Goal: Information Seeking & Learning: Learn about a topic

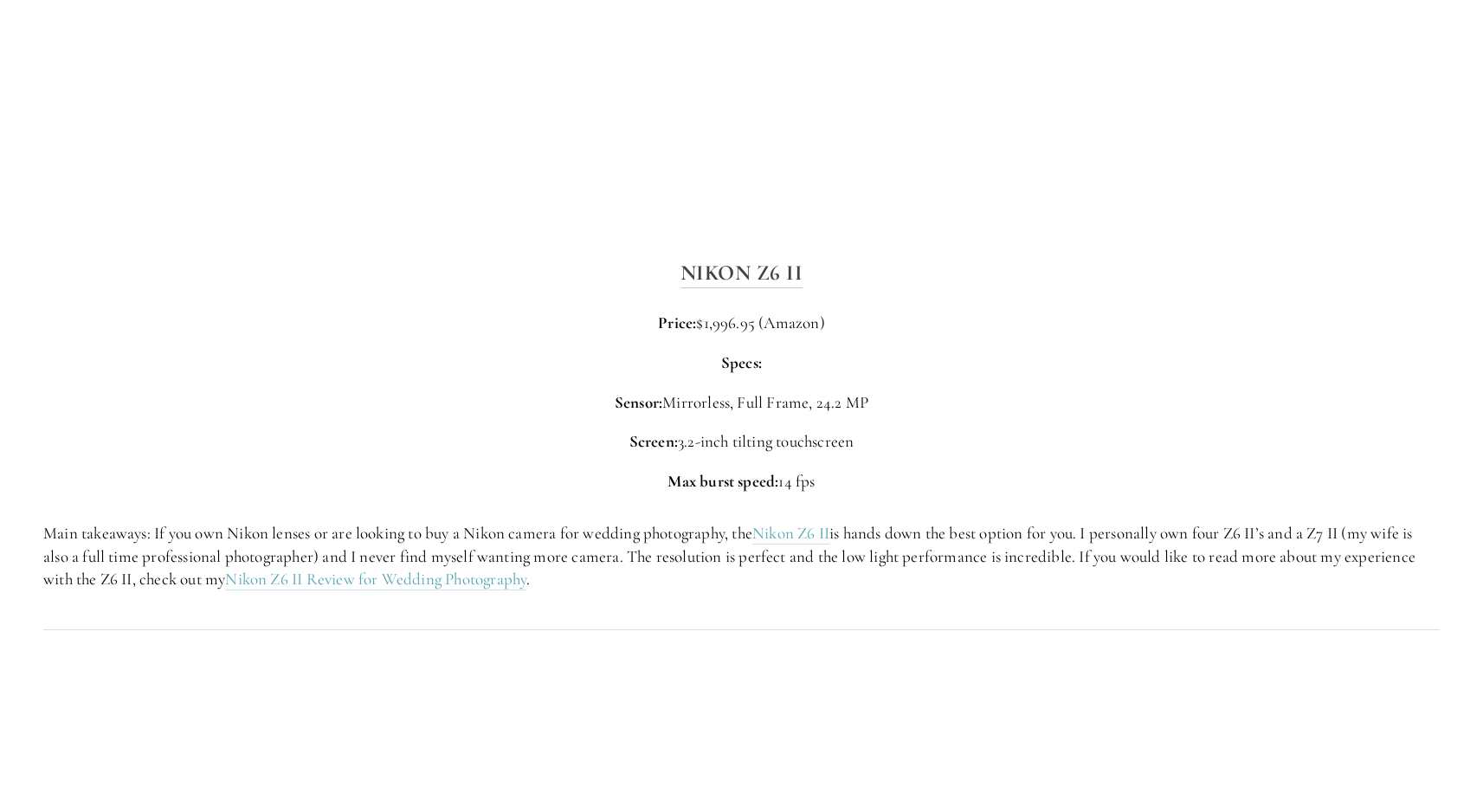
scroll to position [2684, 0]
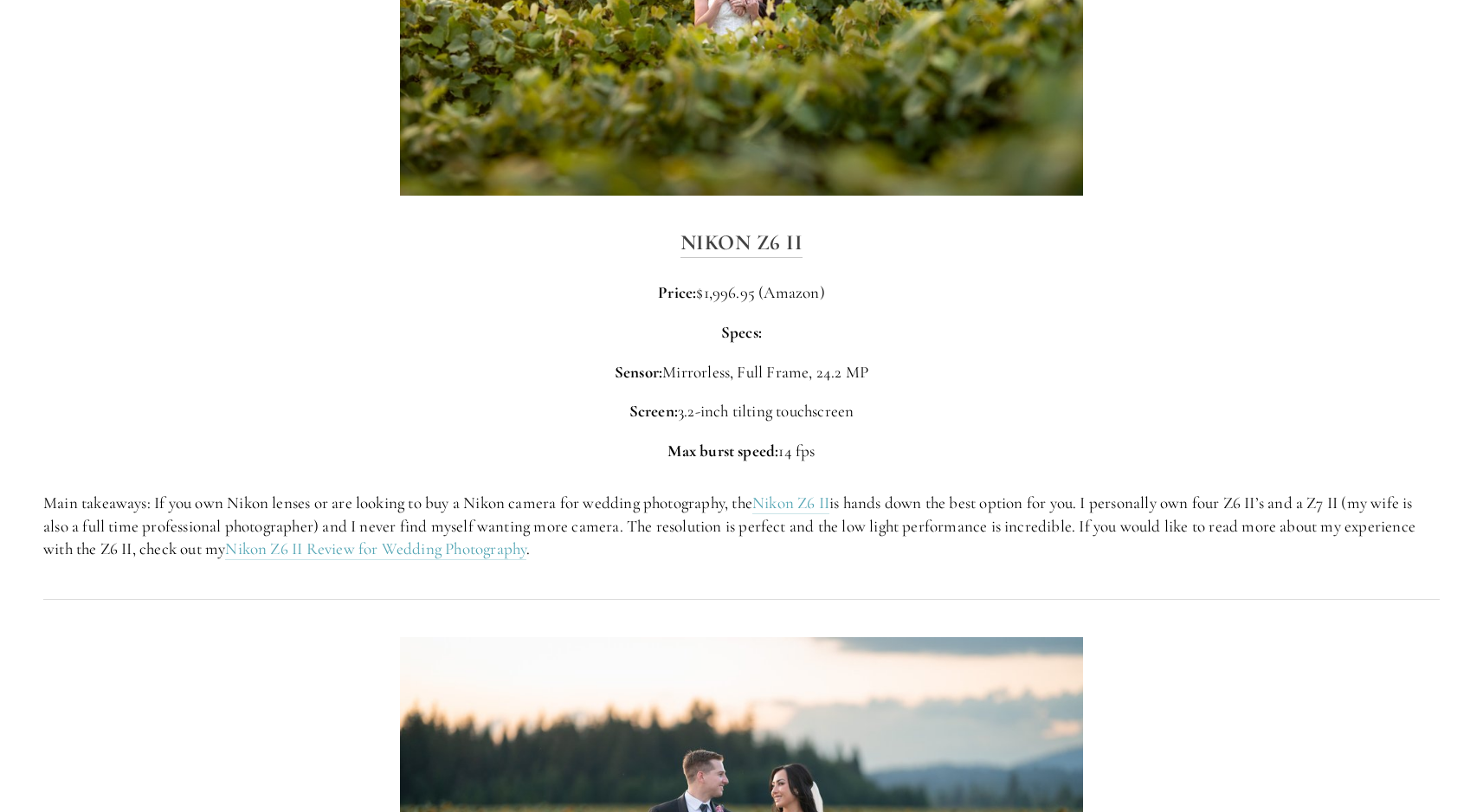
click at [515, 322] on p "Specs:" at bounding box center [742, 333] width 1397 height 24
click at [510, 322] on p "Specs:" at bounding box center [742, 333] width 1397 height 24
click at [909, 328] on div "Nikon Z6 II Price: $1,996.95 (Amazon) Specs: Sensor: Mirrorless, Full Frame, 24…" at bounding box center [742, 344] width 1397 height 238
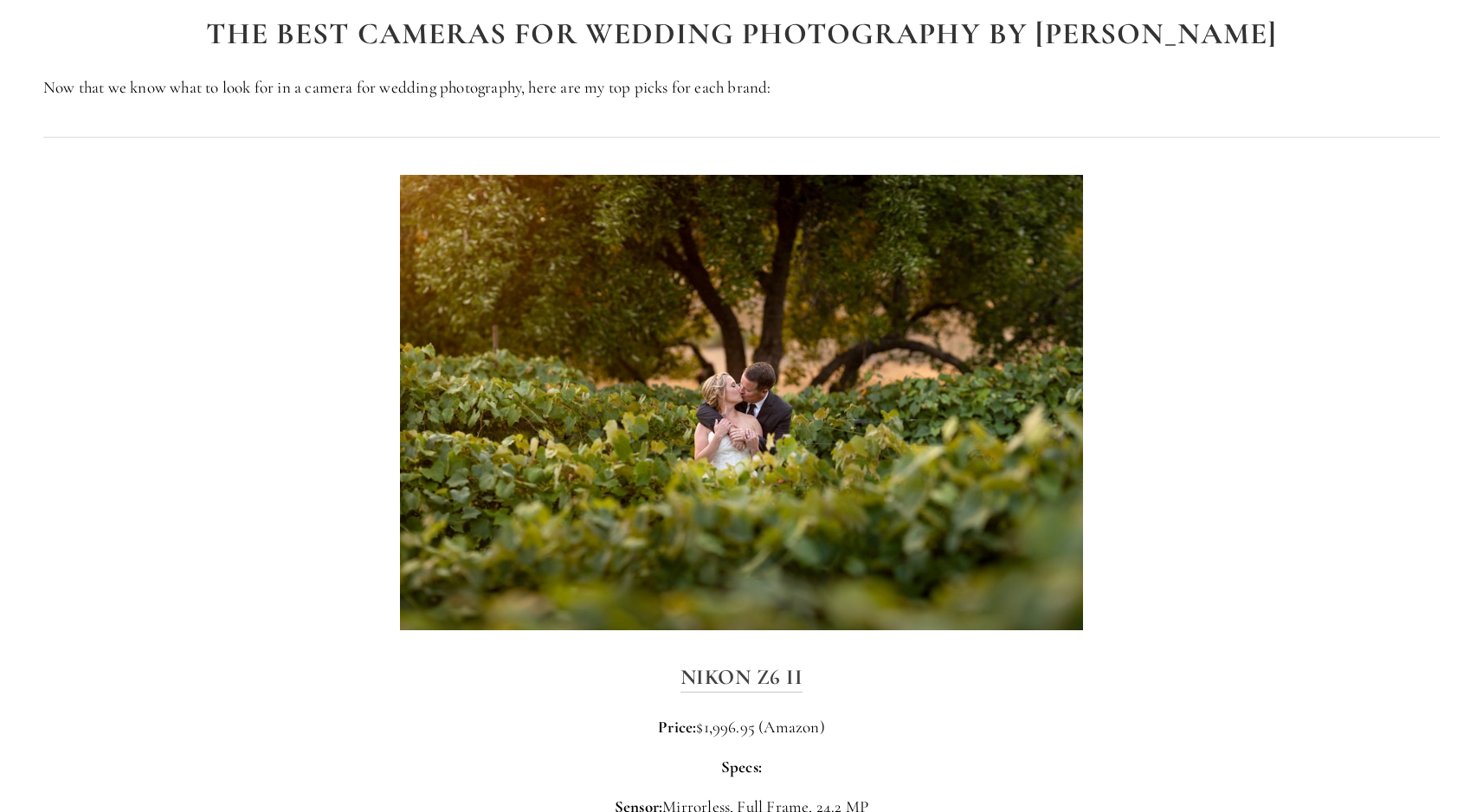
scroll to position [2301, 0]
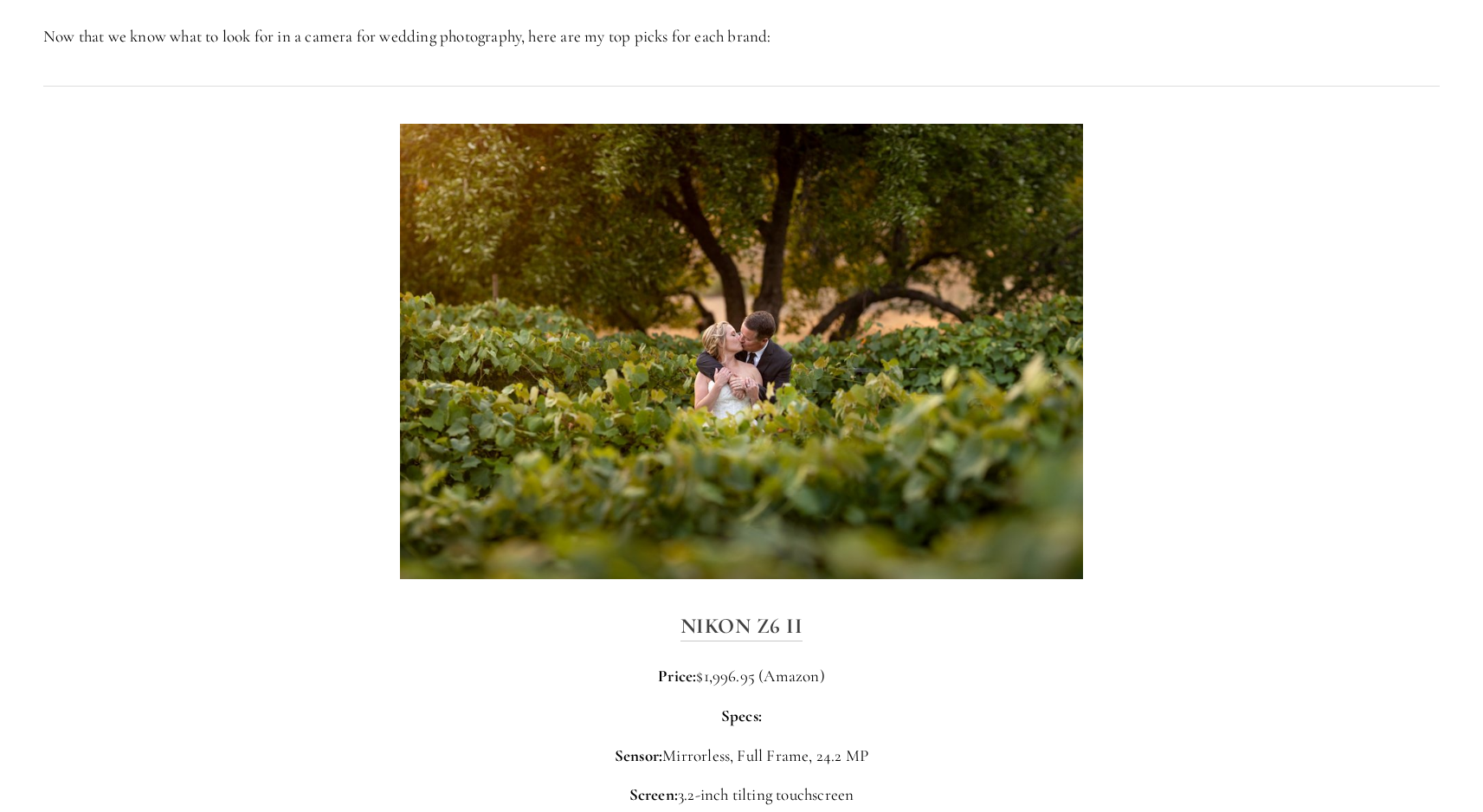
click at [276, 301] on div at bounding box center [742, 351] width 1427 height 485
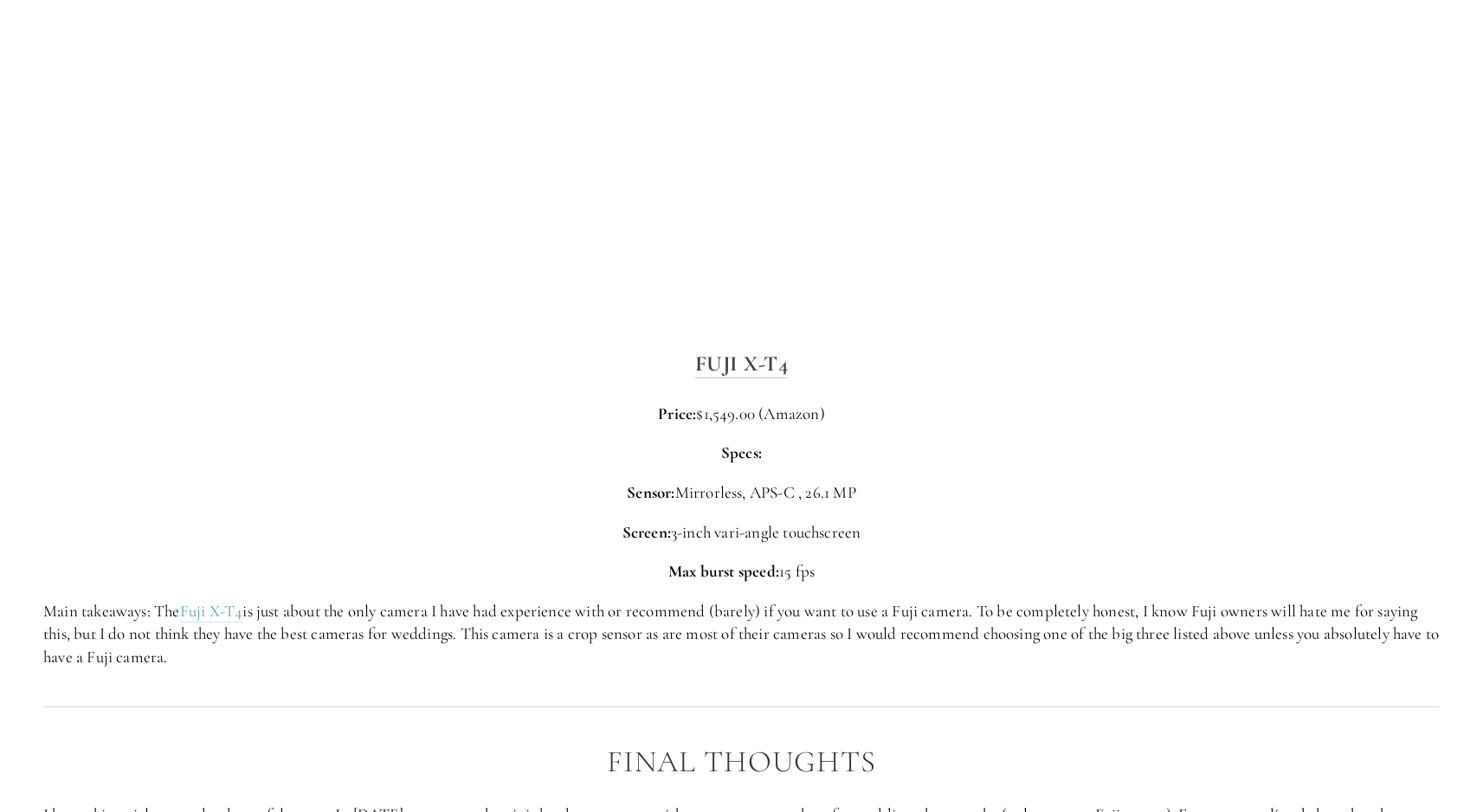
scroll to position [5337, 0]
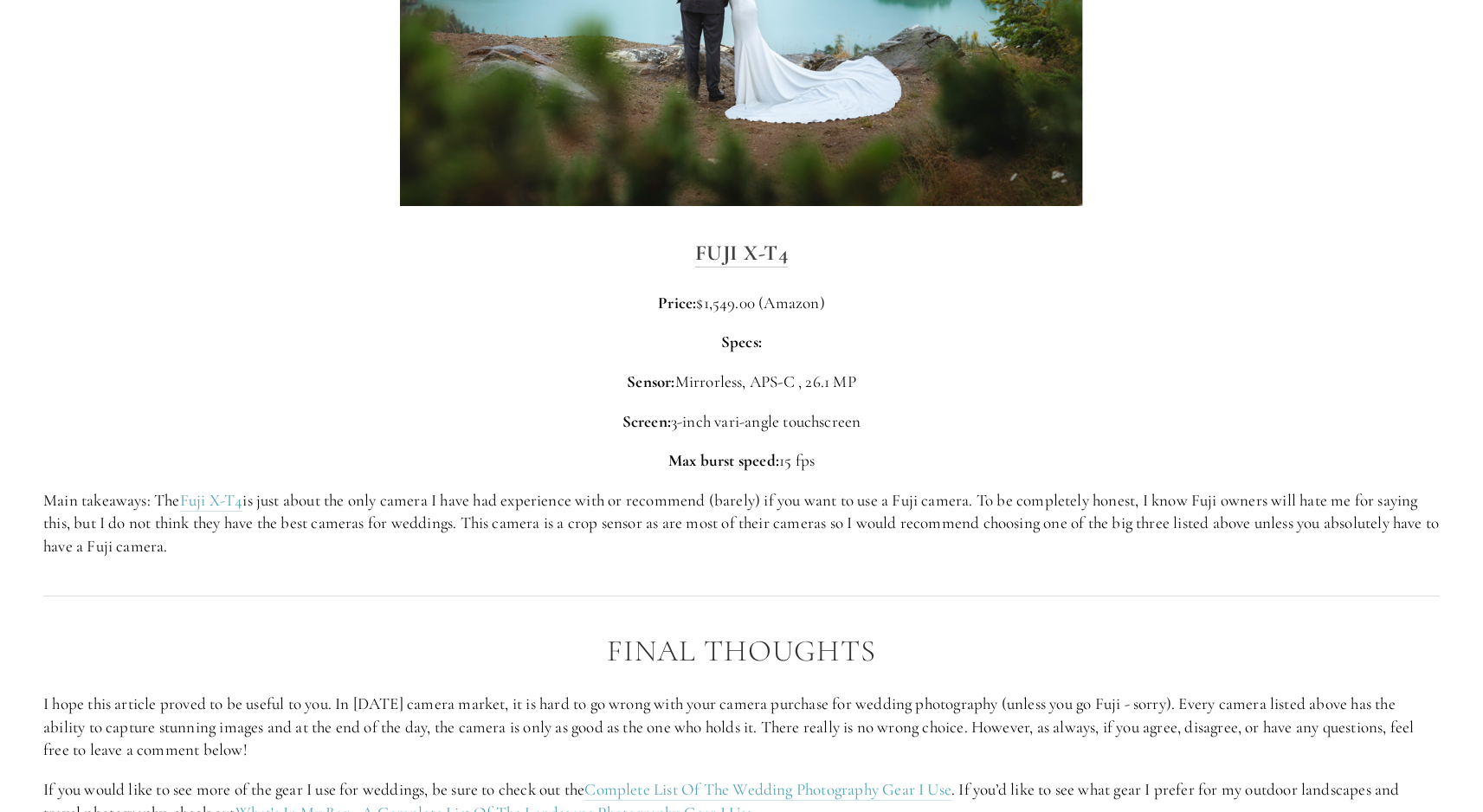
click at [444, 292] on p "Price: $1,549.00 (Amazon)" at bounding box center [742, 303] width 1397 height 24
click at [310, 410] on p "Screen: 3-inch vari-angle touchscreen" at bounding box center [742, 422] width 1397 height 24
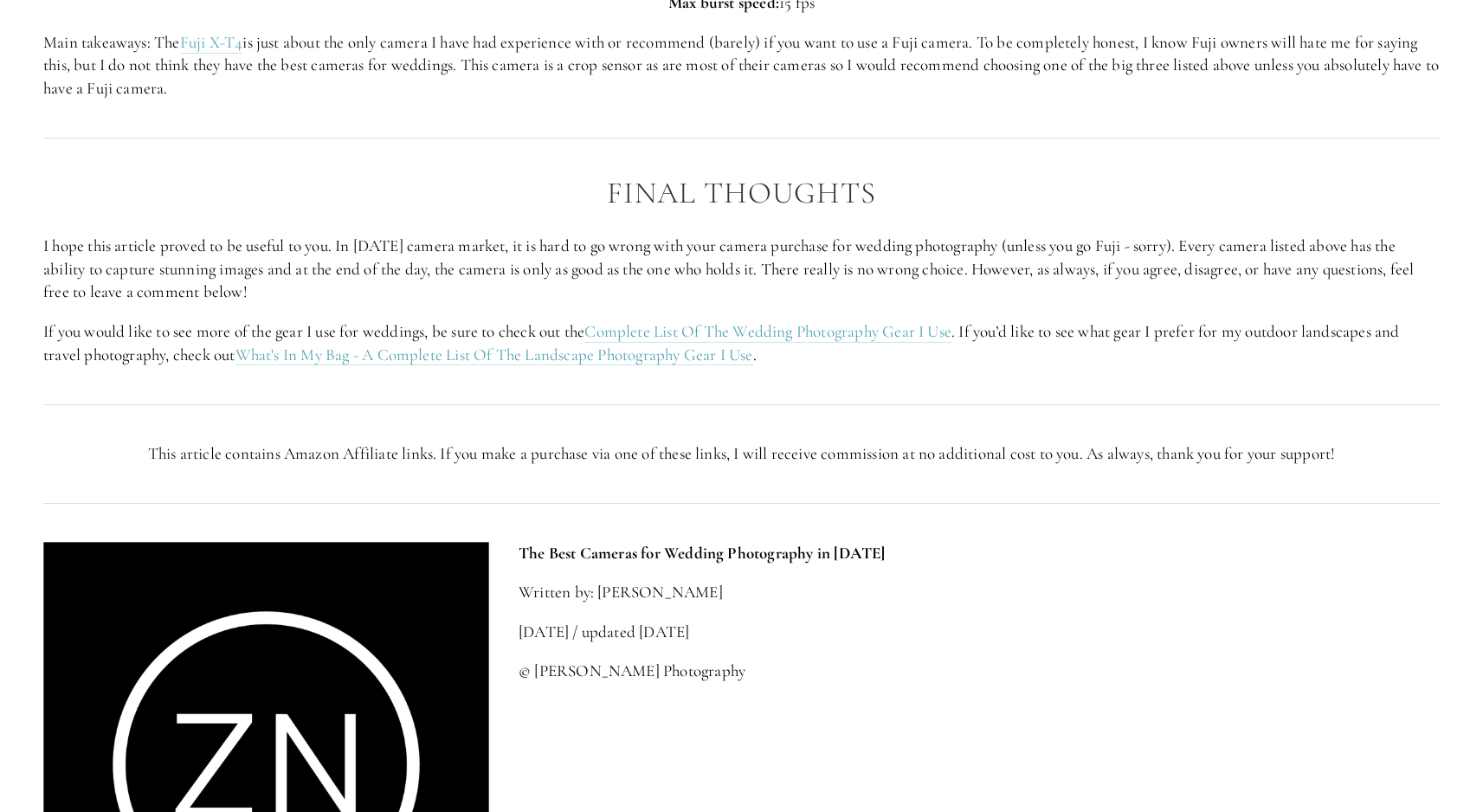
scroll to position [5845, 0]
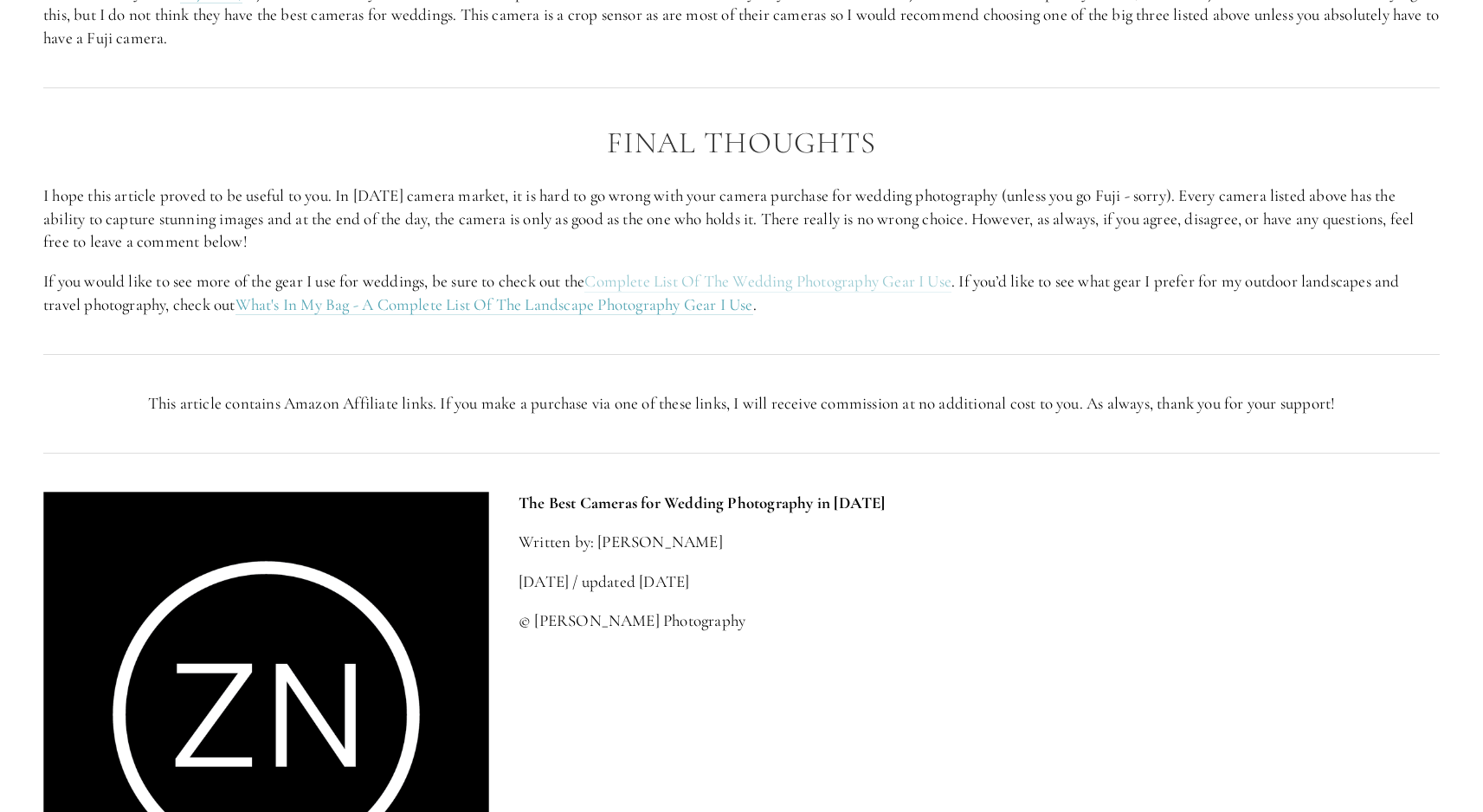
click at [848, 271] on link "Complete List Of The Wedding Photography Gear I Use" at bounding box center [768, 281] width 367 height 22
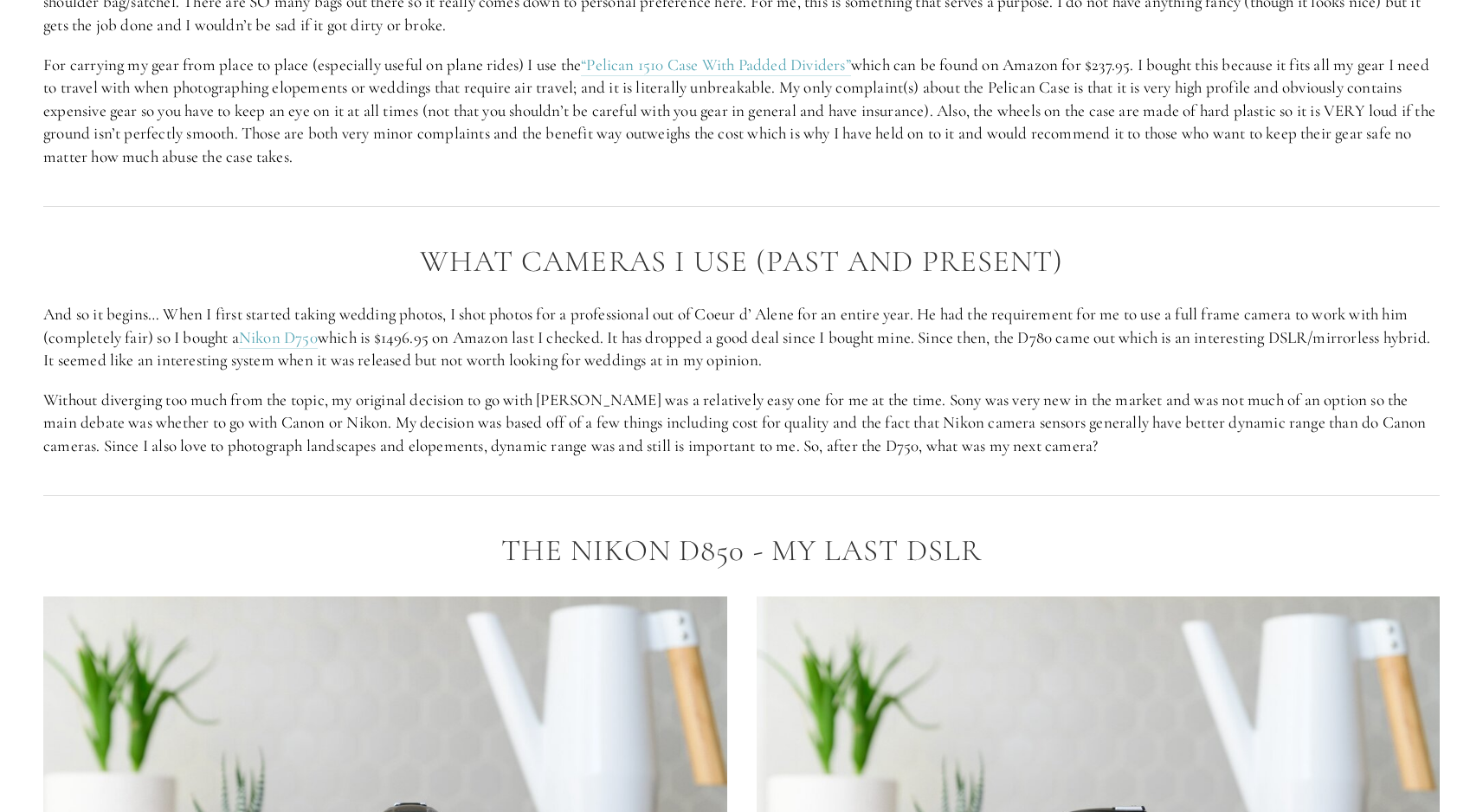
scroll to position [1896, 0]
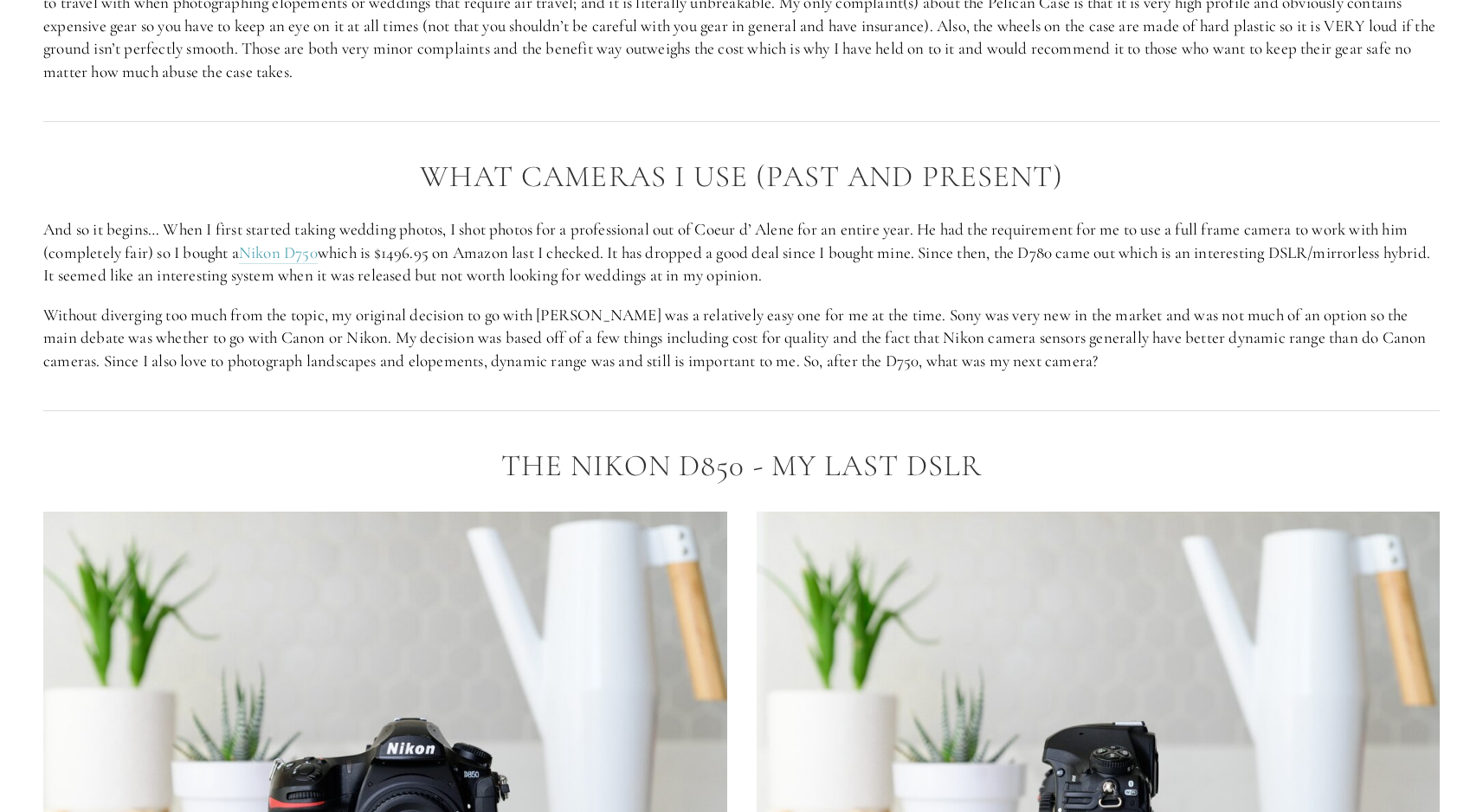
click at [1102, 268] on p "And so it begins… When I first started taking wedding photos, I shot photos for…" at bounding box center [742, 253] width 1397 height 70
click at [1033, 253] on p "And so it begins… When I first started taking wedding photos, I shot photos for…" at bounding box center [742, 253] width 1397 height 70
click at [837, 268] on p "And so it begins… When I first started taking wedding photos, I shot photos for…" at bounding box center [742, 253] width 1397 height 70
drag, startPoint x: 620, startPoint y: 260, endPoint x: 860, endPoint y: 260, distance: 240.0
click at [837, 260] on p "And so it begins… When I first started taking wedding photos, I shot photos for…" at bounding box center [742, 253] width 1397 height 70
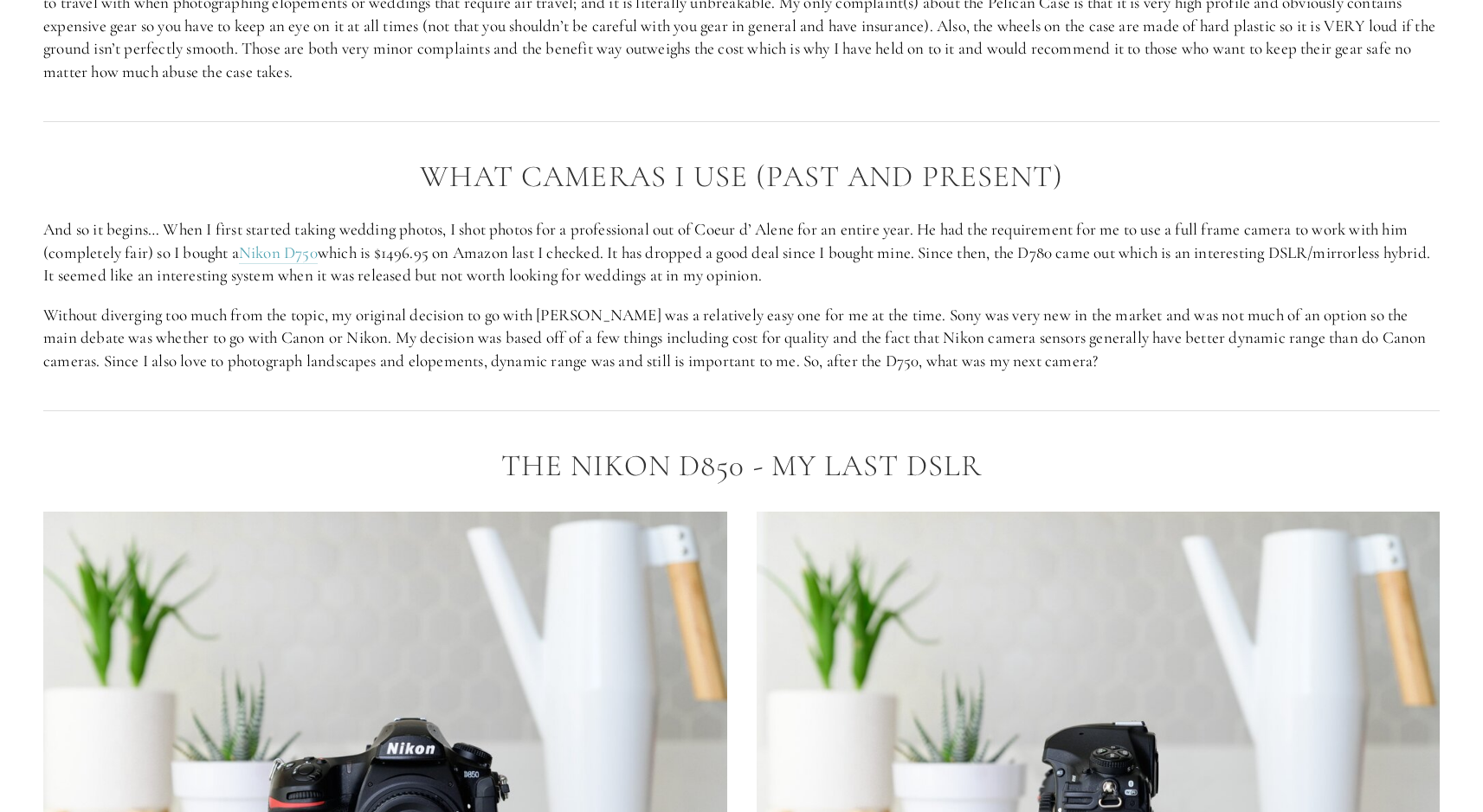
click at [860, 260] on p "And so it begins… When I first started taking wedding photos, I shot photos for…" at bounding box center [742, 253] width 1397 height 70
drag, startPoint x: 876, startPoint y: 260, endPoint x: 1034, endPoint y: 260, distance: 158.0
click at [1031, 260] on p "And so it begins… When I first started taking wedding photos, I shot photos for…" at bounding box center [742, 253] width 1397 height 70
click at [1034, 260] on p "And so it begins… When I first started taking wedding photos, I shot photos for…" at bounding box center [742, 253] width 1397 height 70
drag, startPoint x: 1072, startPoint y: 260, endPoint x: 1291, endPoint y: 260, distance: 219.0
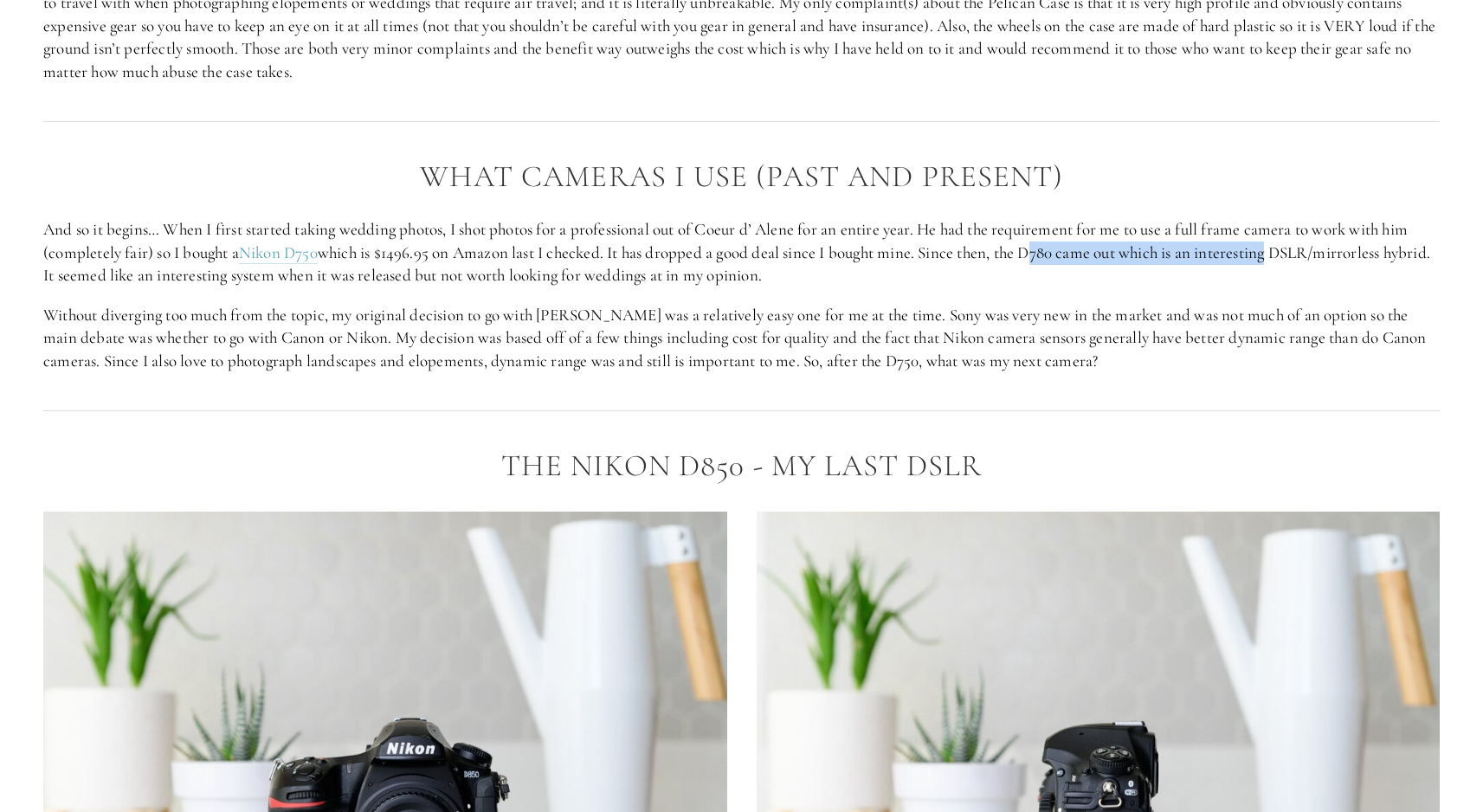
click at [1287, 260] on p "And so it begins… When I first started taking wedding photos, I shot photos for…" at bounding box center [742, 253] width 1397 height 70
click at [1291, 260] on p "And so it begins… When I first started taking wedding photos, I shot photos for…" at bounding box center [742, 253] width 1397 height 70
drag, startPoint x: 96, startPoint y: 280, endPoint x: 302, endPoint y: 280, distance: 206.0
click at [243, 280] on p "And so it begins… When I first started taking wedding photos, I shot photos for…" at bounding box center [742, 253] width 1397 height 70
click at [302, 280] on p "And so it begins… When I first started taking wedding photos, I shot photos for…" at bounding box center [742, 253] width 1397 height 70
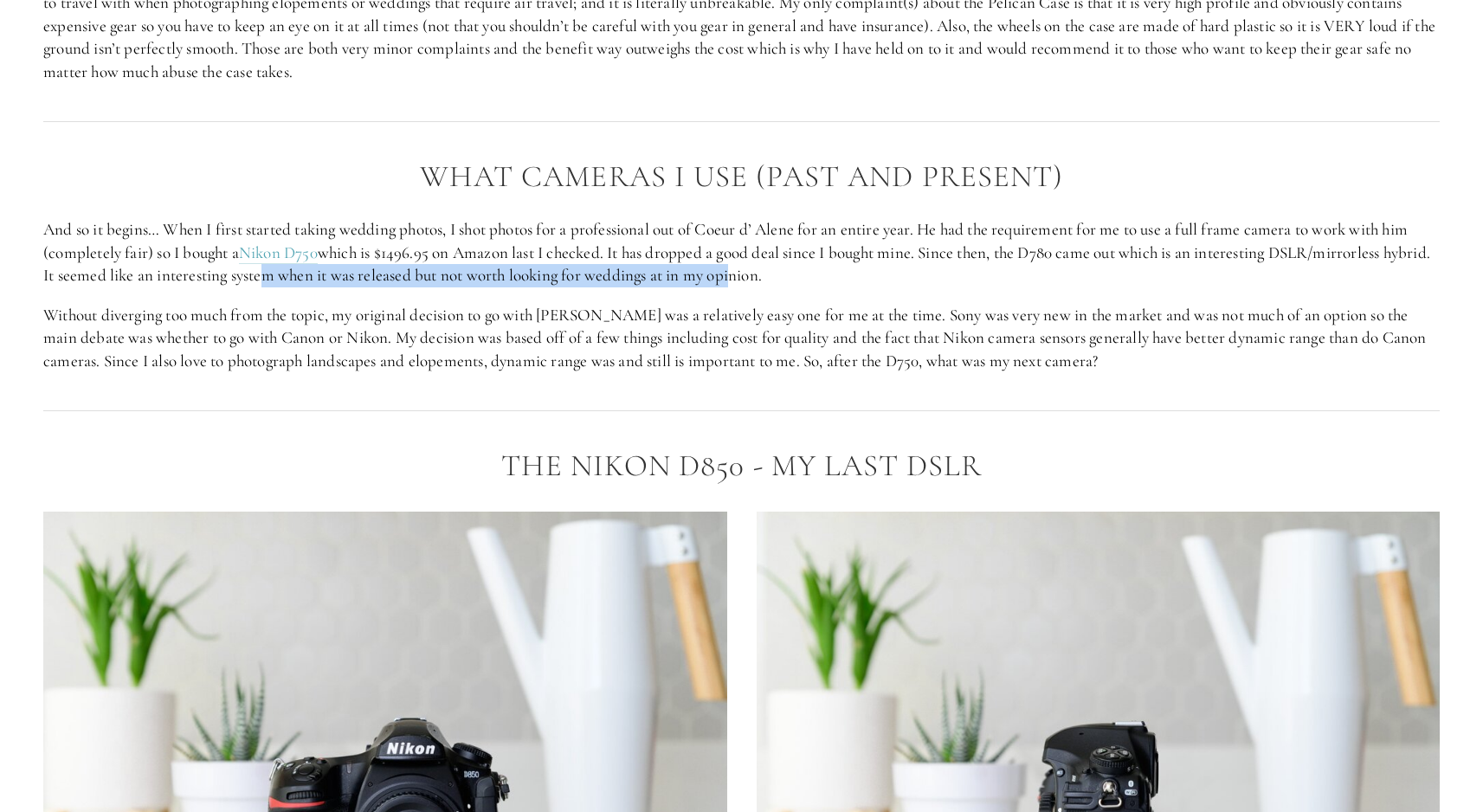
drag, startPoint x: 306, startPoint y: 280, endPoint x: 797, endPoint y: 280, distance: 491.0
click at [785, 280] on p "And so it begins… When I first started taking wedding photos, I shot photos for…" at bounding box center [742, 253] width 1397 height 70
click at [797, 280] on p "And so it begins… When I first started taking wedding photos, I shot photos for…" at bounding box center [742, 253] width 1397 height 70
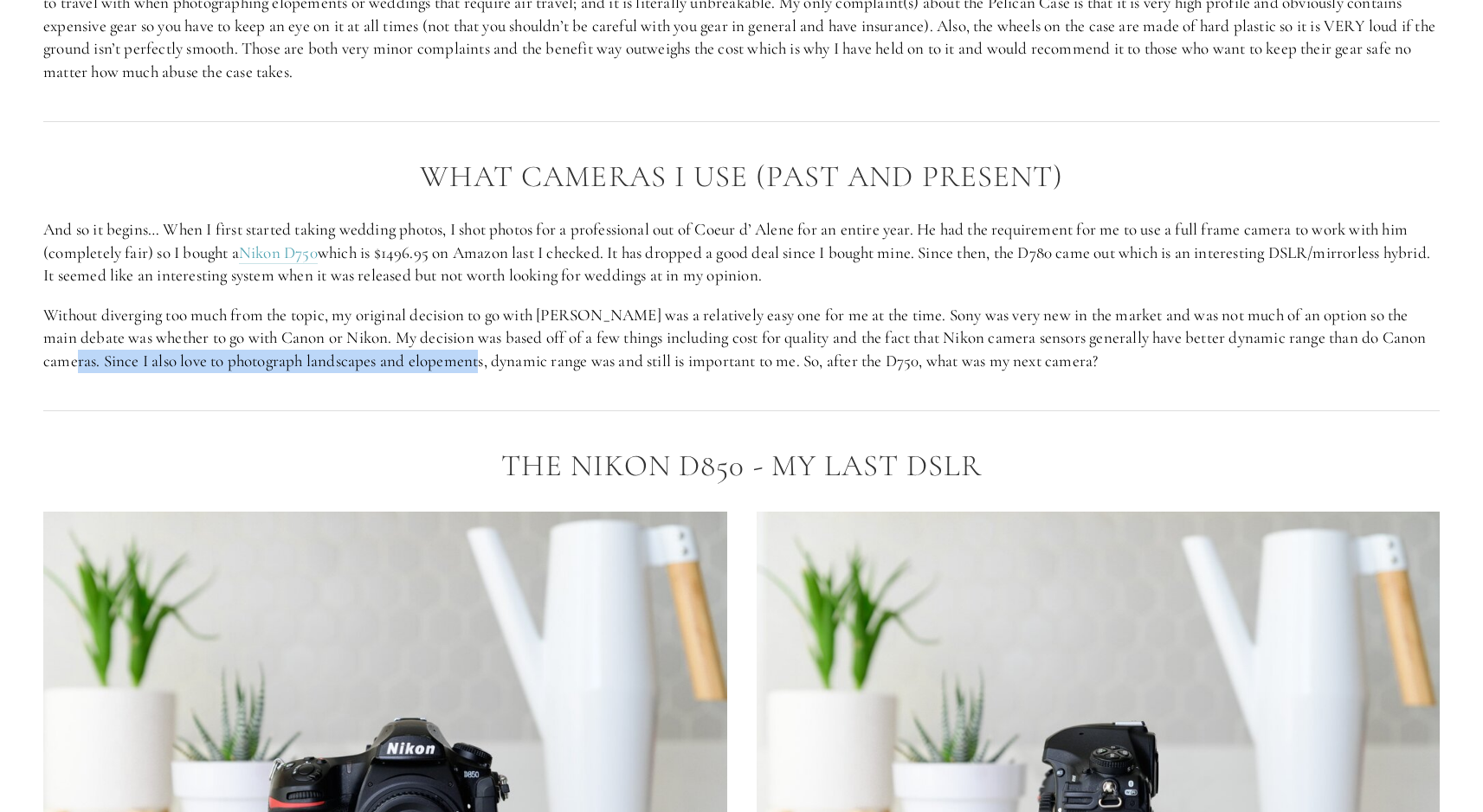
drag, startPoint x: 64, startPoint y: 360, endPoint x: 486, endPoint y: 360, distance: 422.0
click at [475, 360] on p "Without diverging too much from the topic, my original decision to go with Niko…" at bounding box center [742, 339] width 1397 height 70
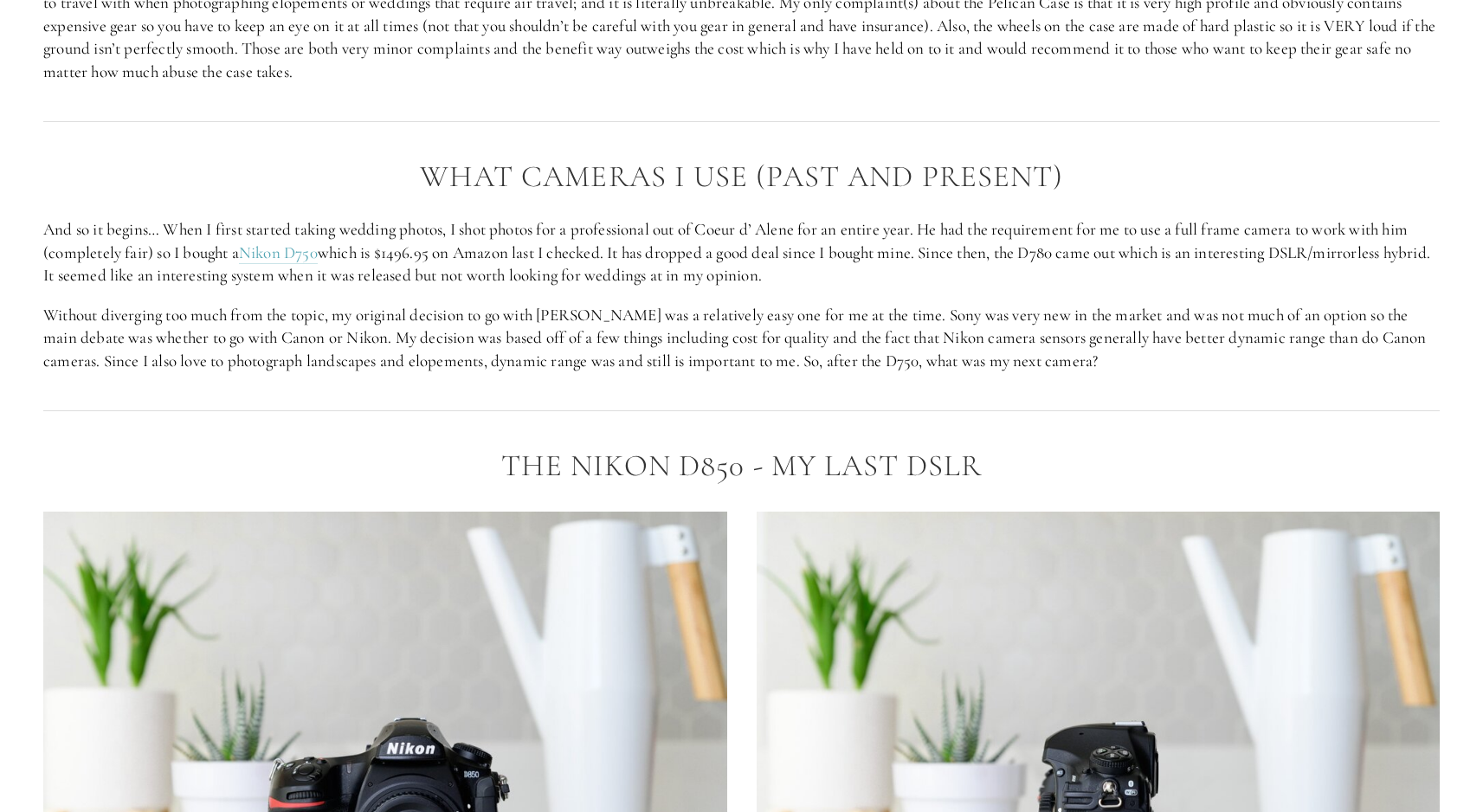
click at [486, 360] on p "Without diverging too much from the topic, my original decision to go with Niko…" at bounding box center [742, 339] width 1397 height 70
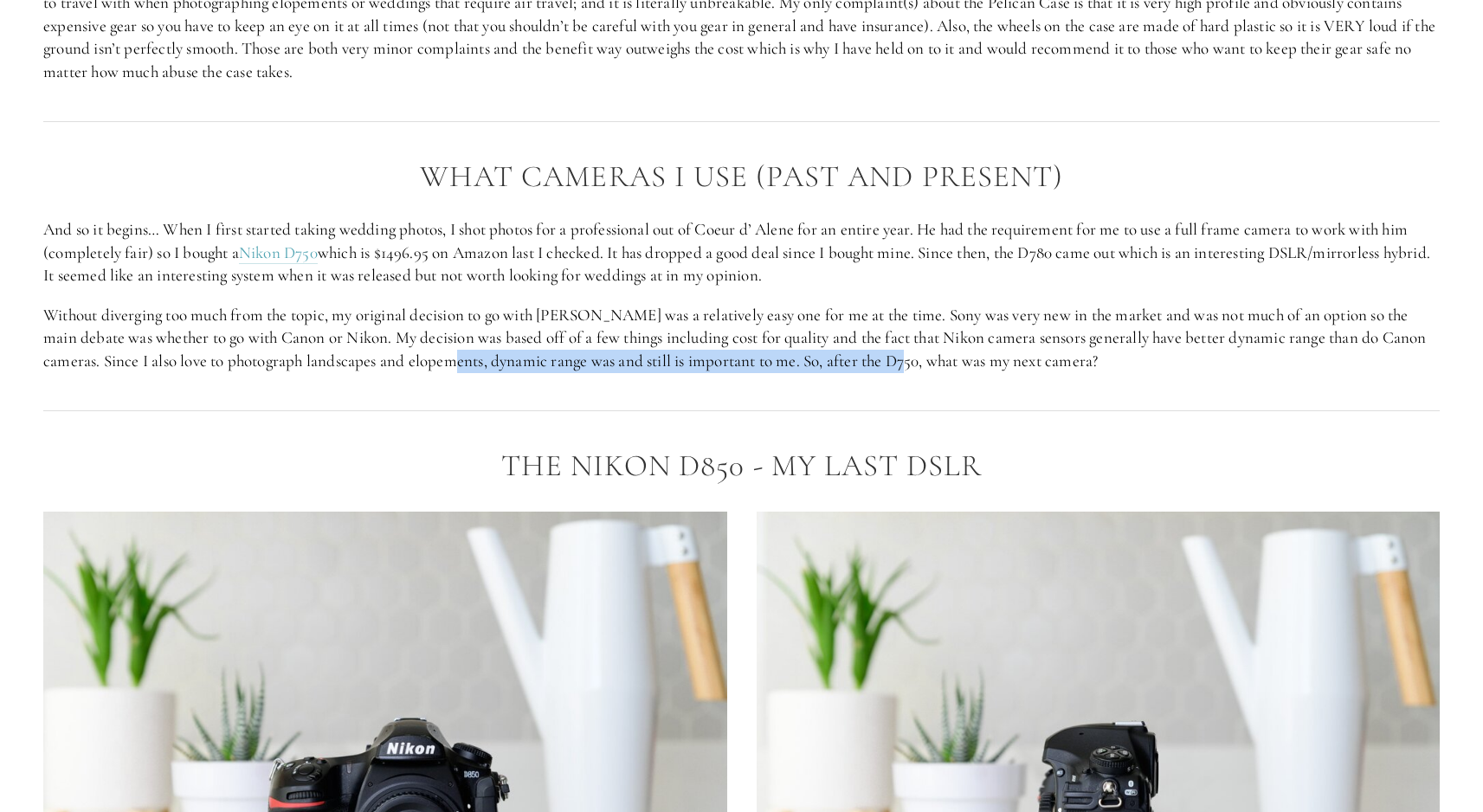
drag, startPoint x: 450, startPoint y: 360, endPoint x: 970, endPoint y: 360, distance: 520.0
click at [966, 360] on p "Without diverging too much from the topic, my original decision to go with Niko…" at bounding box center [742, 339] width 1397 height 70
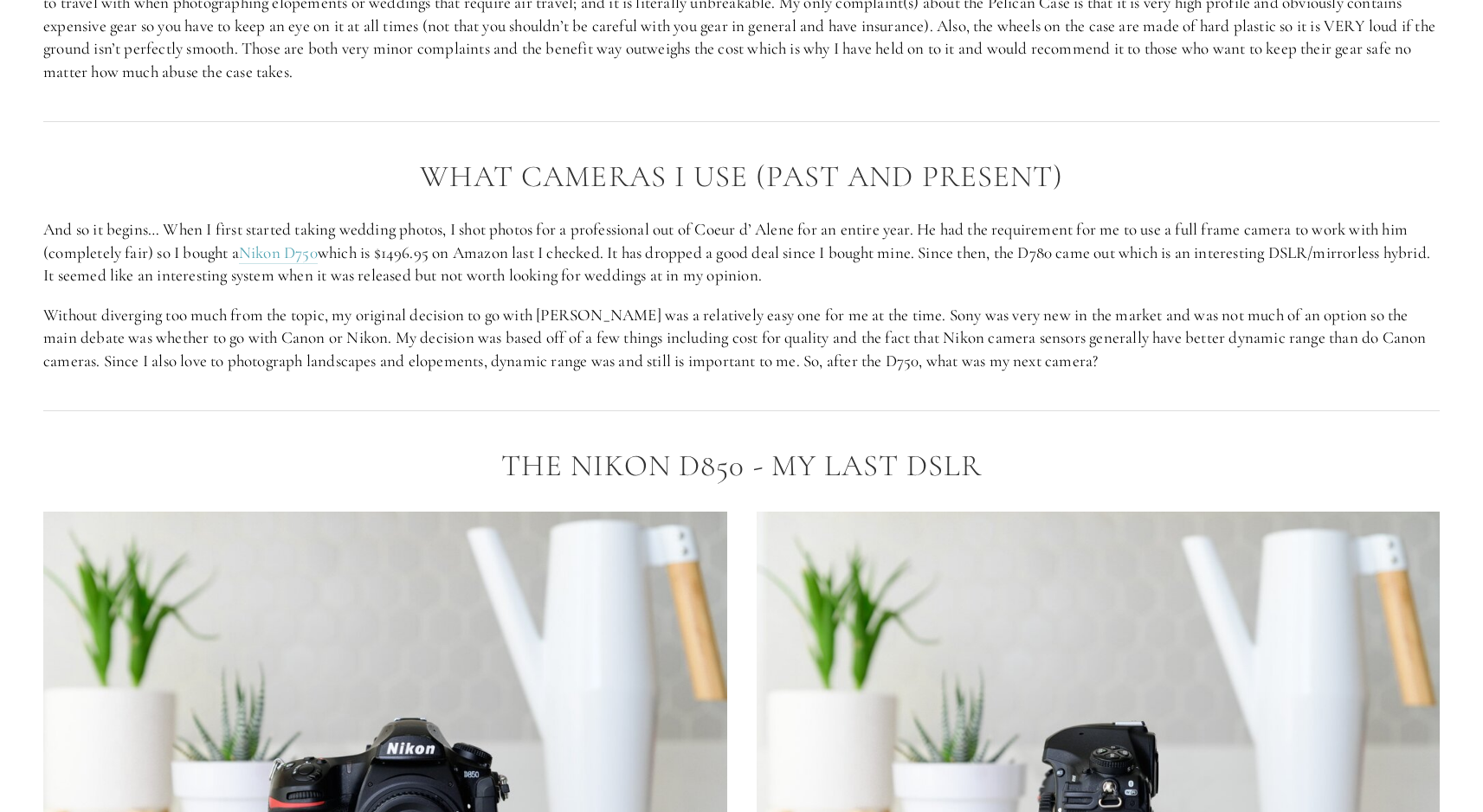
click at [970, 360] on p "Without diverging too much from the topic, my original decision to go with Niko…" at bounding box center [742, 339] width 1397 height 70
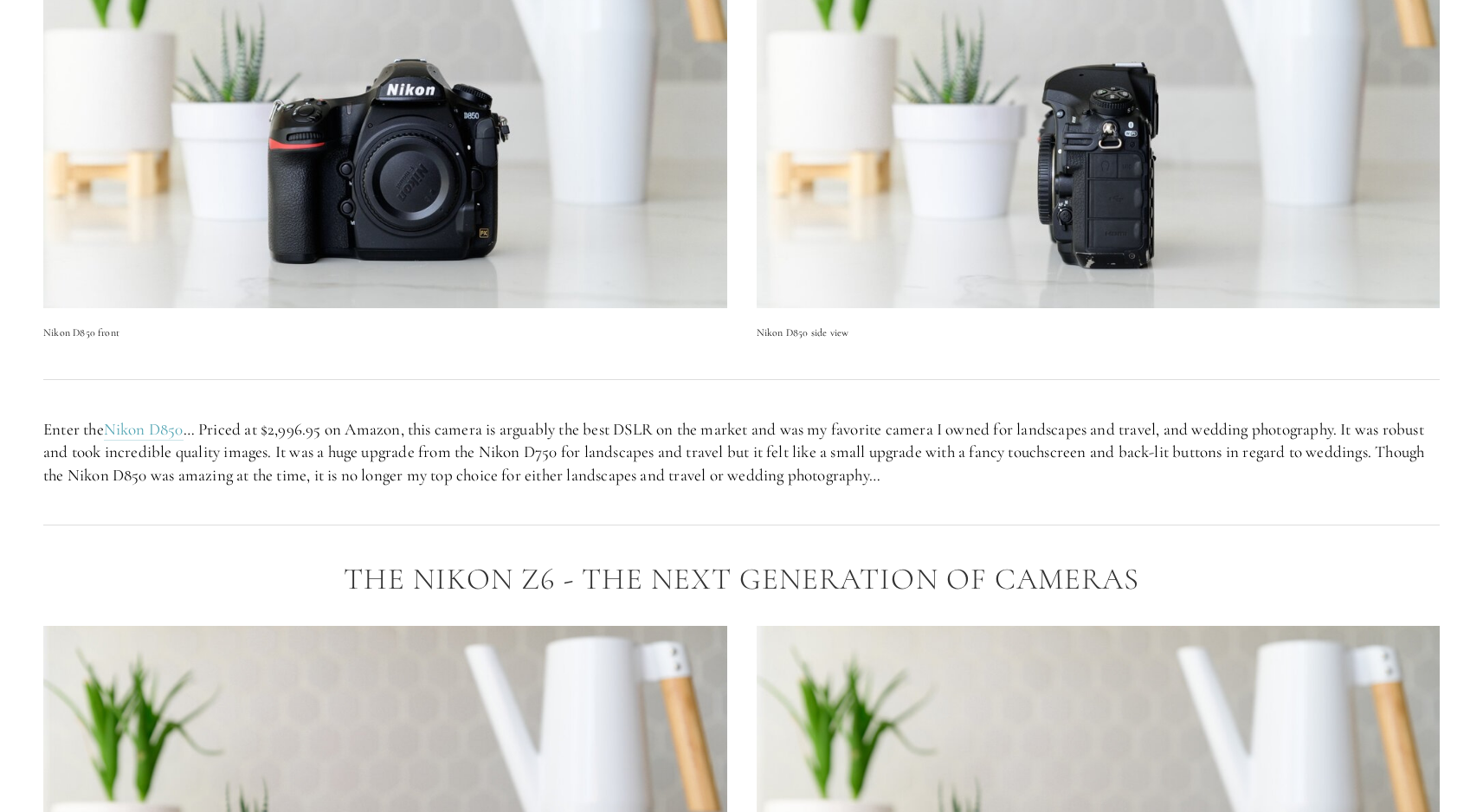
scroll to position [2620, 0]
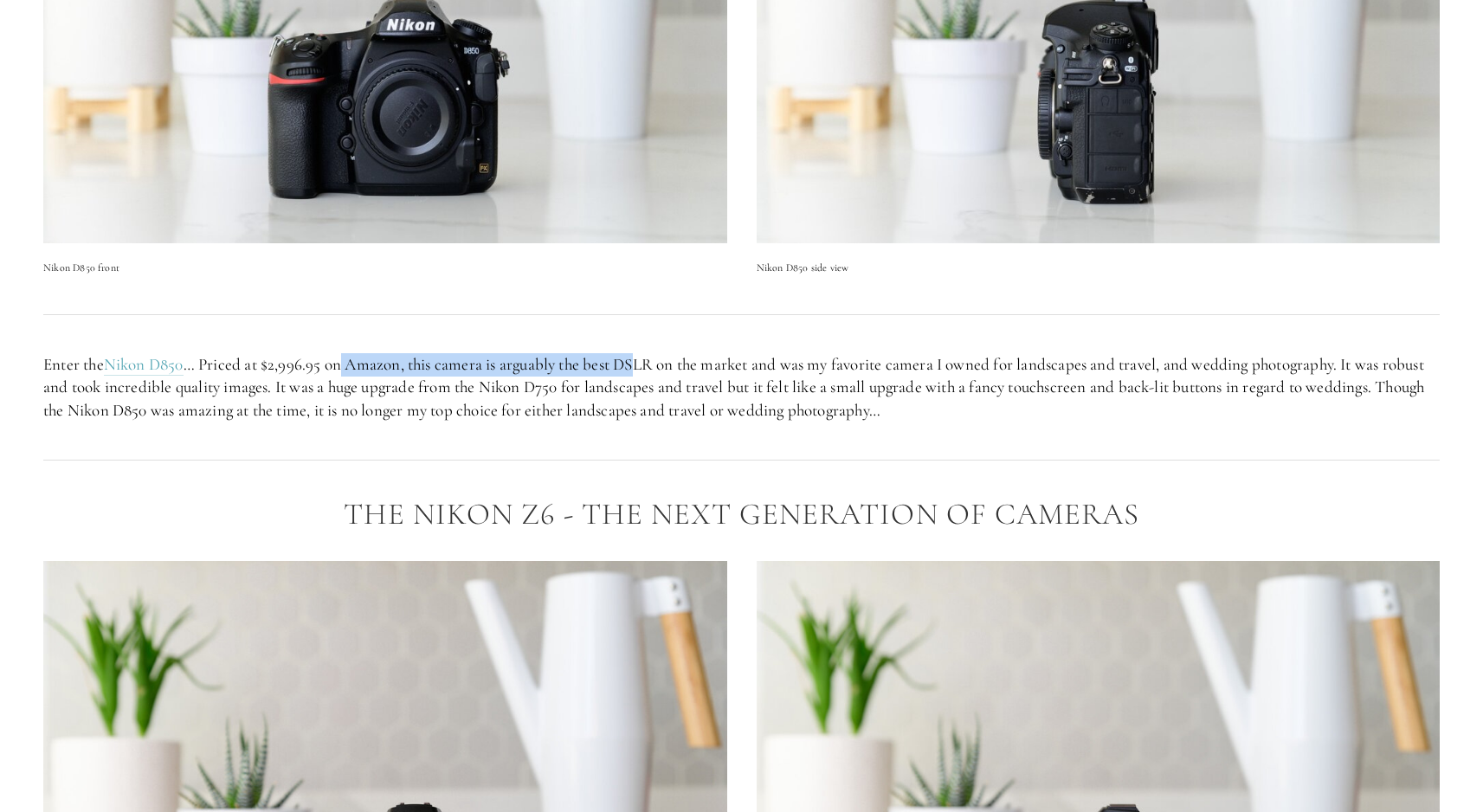
drag, startPoint x: 369, startPoint y: 367, endPoint x: 696, endPoint y: 367, distance: 327.0
click at [692, 367] on p "Enter the Nikon D850 … Priced at $2,996.95 on Amazon, this camera is arguably t…" at bounding box center [742, 387] width 1397 height 70
click at [696, 367] on p "Enter the Nikon D850 … Priced at $2,996.95 on Amazon, this camera is arguably t…" at bounding box center [742, 387] width 1397 height 70
click at [761, 379] on p "Enter the Nikon D850 … Priced at $2,996.95 on Amazon, this camera is arguably t…" at bounding box center [742, 387] width 1397 height 70
drag, startPoint x: 475, startPoint y: 366, endPoint x: 662, endPoint y: 366, distance: 187.0
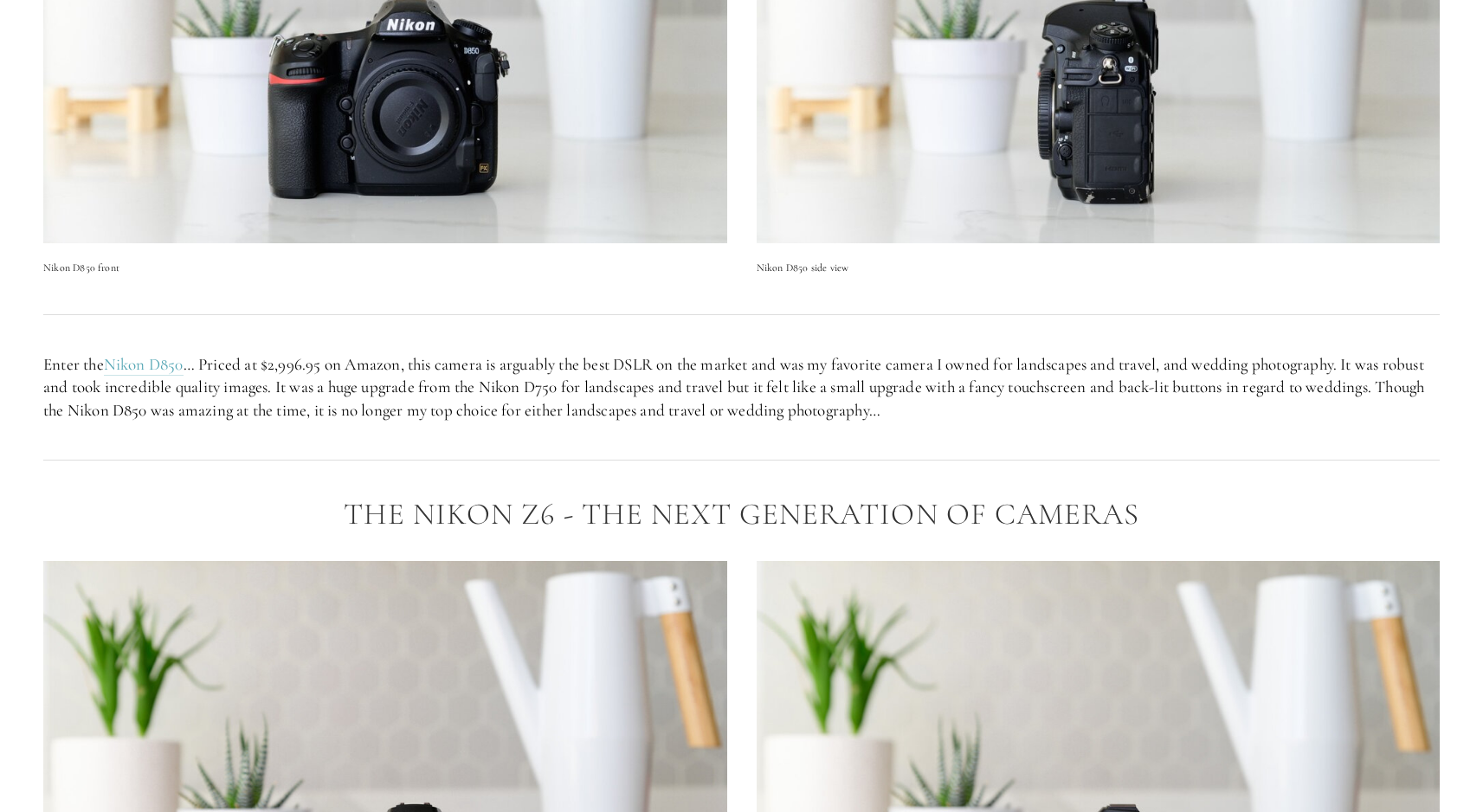
click at [616, 366] on p "Enter the Nikon D850 … Priced at $2,996.95 on Amazon, this camera is arguably t…" at bounding box center [742, 387] width 1397 height 70
click at [662, 366] on p "Enter the Nikon D850 … Priced at $2,996.95 on Amazon, this camera is arguably t…" at bounding box center [742, 387] width 1397 height 70
drag, startPoint x: 629, startPoint y: 366, endPoint x: 821, endPoint y: 366, distance: 192.0
click at [806, 366] on p "Enter the Nikon D850 … Priced at $2,996.95 on Amazon, this camera is arguably t…" at bounding box center [742, 387] width 1397 height 70
click at [821, 366] on p "Enter the Nikon D850 … Priced at $2,996.95 on Amazon, this camera is arguably t…" at bounding box center [742, 387] width 1397 height 70
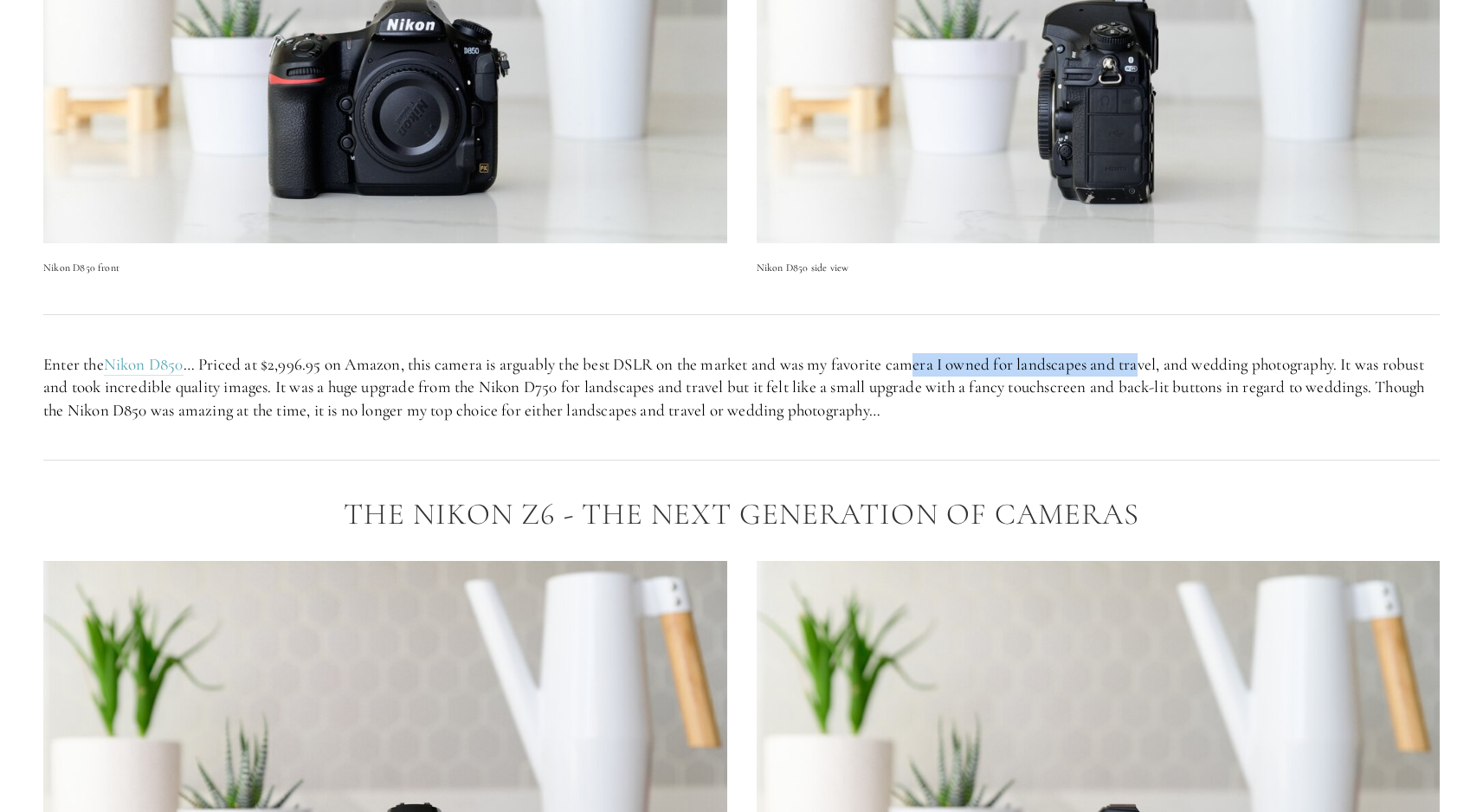
drag, startPoint x: 925, startPoint y: 359, endPoint x: 1199, endPoint y: 359, distance: 274.0
click at [1190, 359] on p "Enter the Nikon D850 … Priced at $2,996.95 on Amazon, this camera is arguably t…" at bounding box center [742, 387] width 1397 height 70
click at [1201, 359] on p "Enter the Nikon D850 … Priced at $2,996.95 on Amazon, this camera is arguably t…" at bounding box center [742, 387] width 1397 height 70
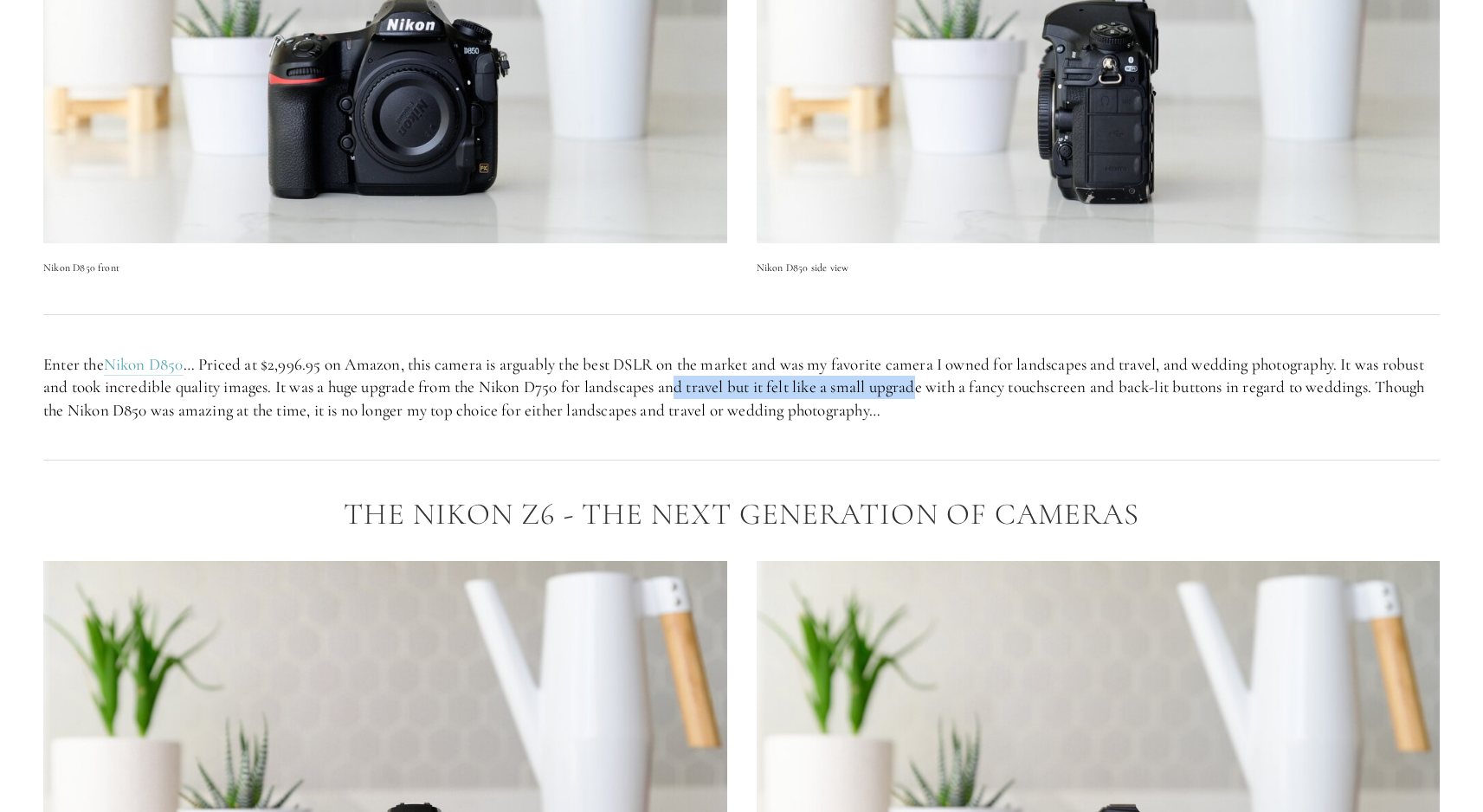
drag, startPoint x: 723, startPoint y: 394, endPoint x: 968, endPoint y: 394, distance: 245.0
click at [948, 394] on p "Enter the Nikon D850 … Priced at $2,996.95 on Amazon, this camera is arguably t…" at bounding box center [742, 387] width 1397 height 70
click at [968, 394] on p "Enter the Nikon D850 … Priced at $2,996.95 on Amazon, this camera is arguably t…" at bounding box center [742, 387] width 1397 height 70
click at [910, 385] on p "Enter the Nikon D850 … Priced at $2,996.95 on Amazon, this camera is arguably t…" at bounding box center [742, 387] width 1397 height 70
click at [890, 385] on p "Enter the Nikon D850 … Priced at $2,996.95 on Amazon, this camera is arguably t…" at bounding box center [742, 387] width 1397 height 70
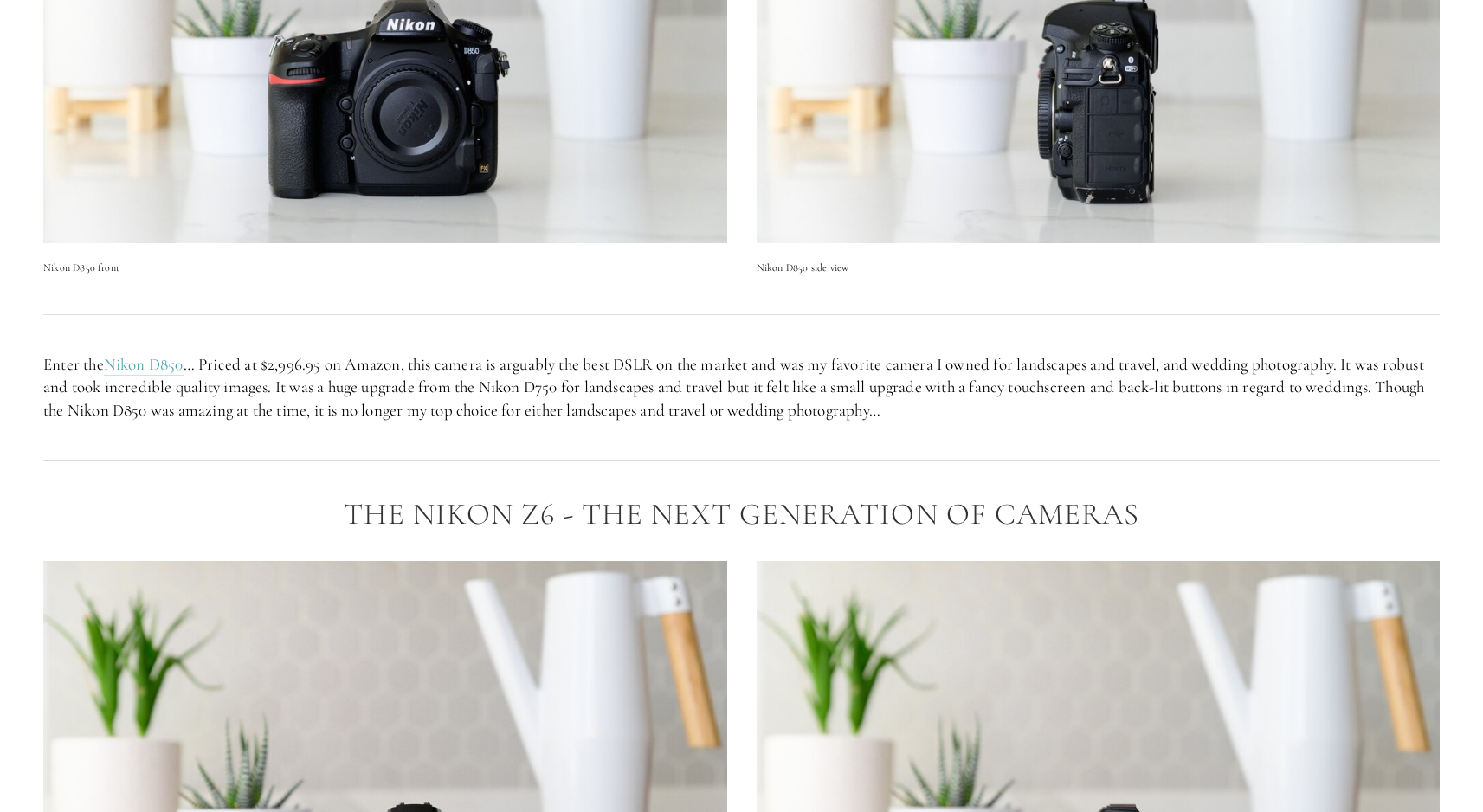
click at [852, 379] on p "Enter the Nikon D850 … Priced at $2,996.95 on Amazon, this camera is arguably t…" at bounding box center [742, 387] width 1397 height 70
drag, startPoint x: 49, startPoint y: 413, endPoint x: 378, endPoint y: 413, distance: 329.0
click at [378, 413] on p "Enter the Nikon D850 … Priced at $2,996.95 on Amazon, this camera is arguably t…" at bounding box center [742, 387] width 1397 height 70
click at [413, 413] on p "Enter the Nikon D850 … Priced at $2,996.95 on Amazon, this camera is arguably t…" at bounding box center [742, 387] width 1397 height 70
drag, startPoint x: 342, startPoint y: 409, endPoint x: 727, endPoint y: 409, distance: 385.0
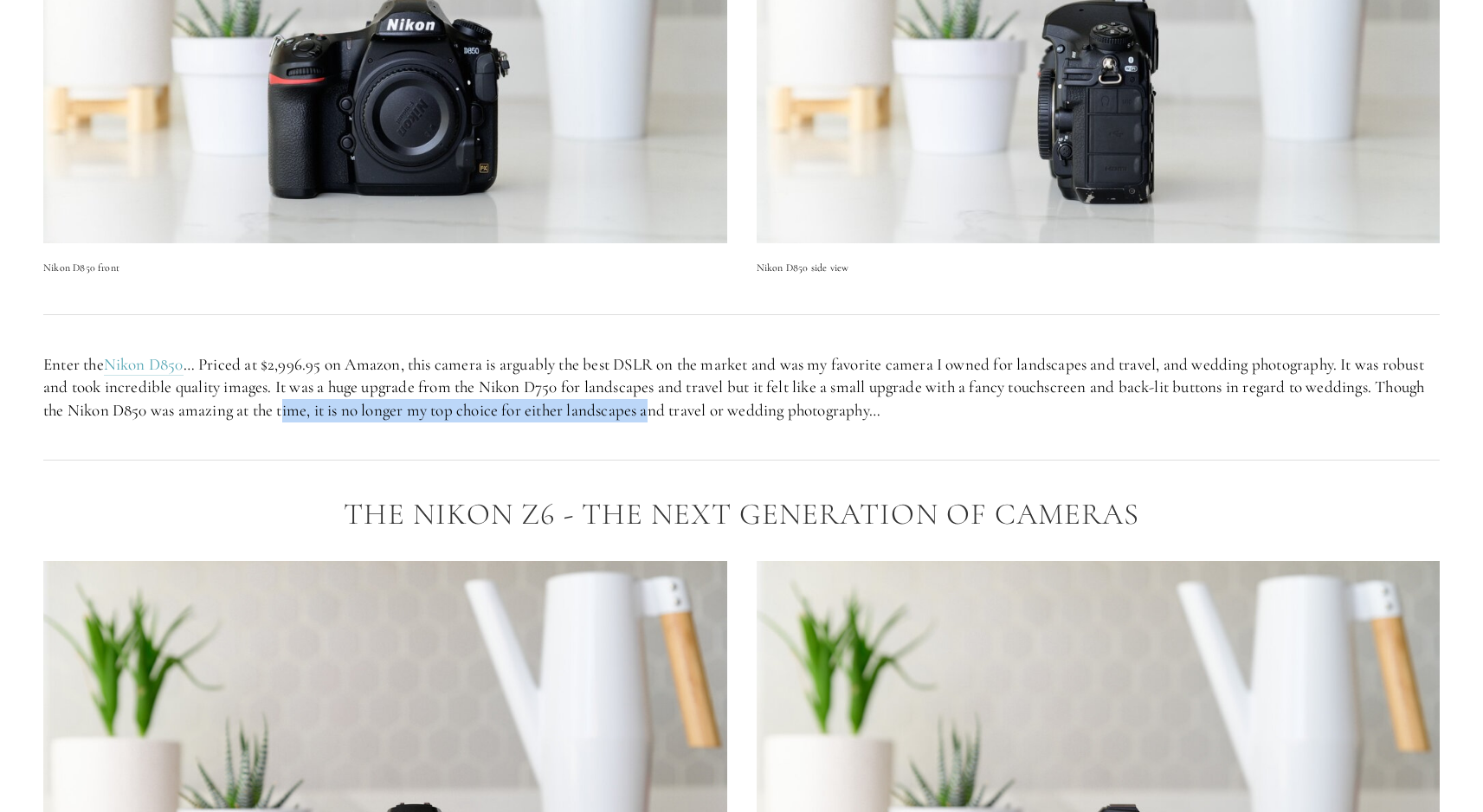
click at [716, 409] on p "Enter the Nikon D850 … Priced at $2,996.95 on Amazon, this camera is arguably t…" at bounding box center [742, 387] width 1397 height 70
click at [727, 409] on p "Enter the Nikon D850 … Priced at $2,996.95 on Amazon, this camera is arguably t…" at bounding box center [742, 387] width 1397 height 70
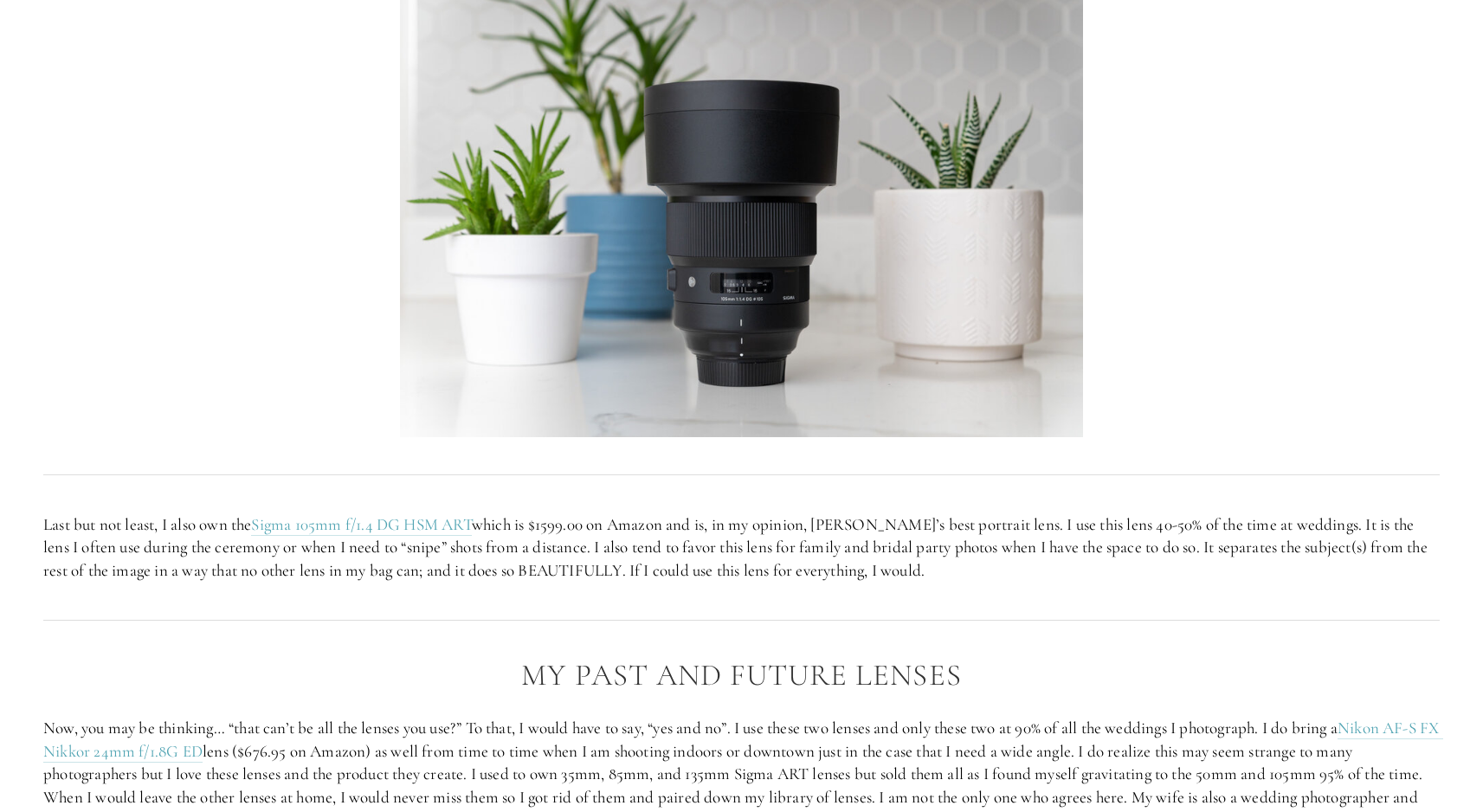
scroll to position [6297, 0]
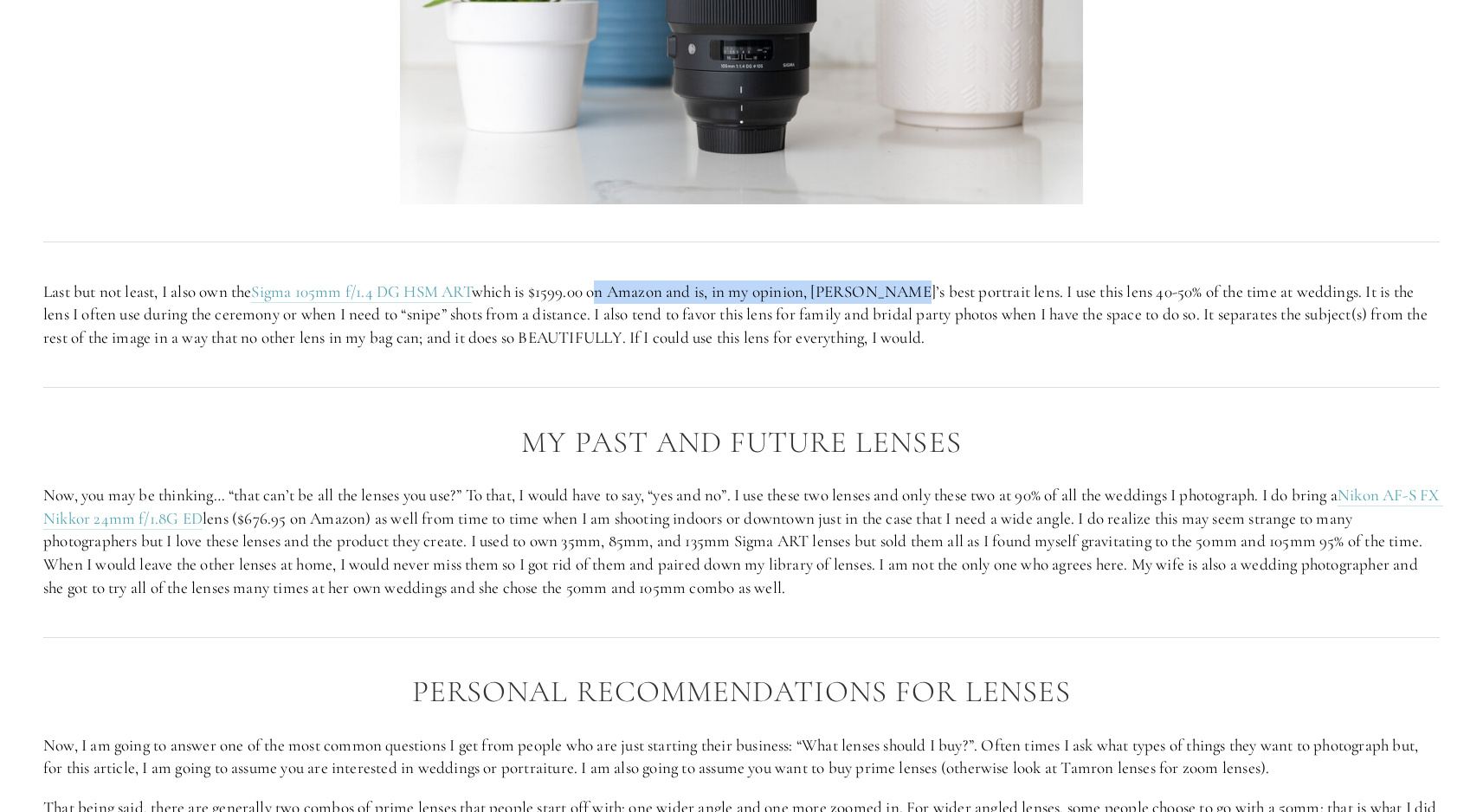
drag, startPoint x: 622, startPoint y: 299, endPoint x: 961, endPoint y: 299, distance: 339.0
click at [959, 299] on p "Last but not least, I also own the Sigma 105mm f/1.4 DG HSM ART which is $1599.…" at bounding box center [742, 315] width 1397 height 70
click at [961, 299] on p "Last but not least, I also own the Sigma 105mm f/1.4 DG HSM ART which is $1599.…" at bounding box center [742, 315] width 1397 height 70
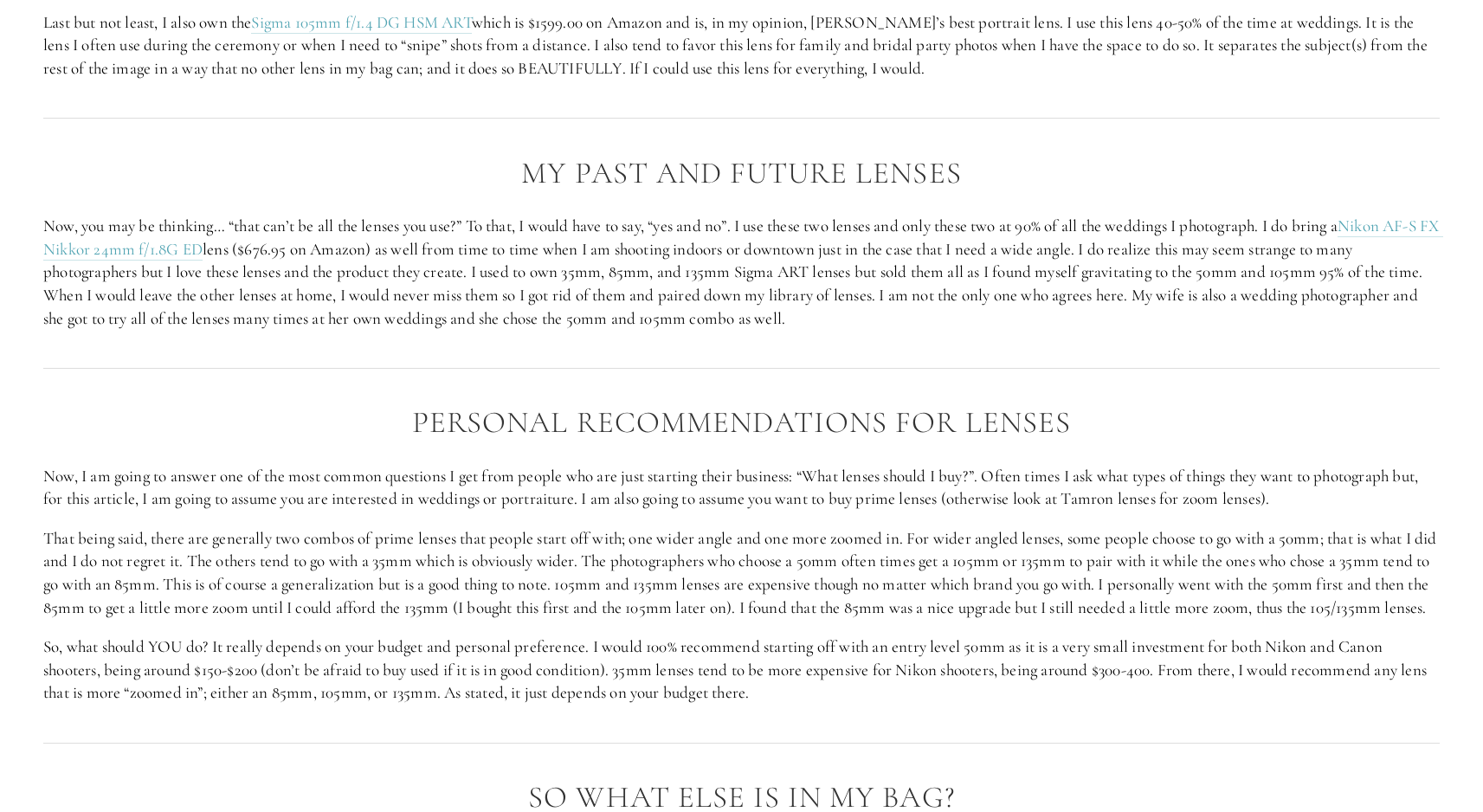
scroll to position [6573, 0]
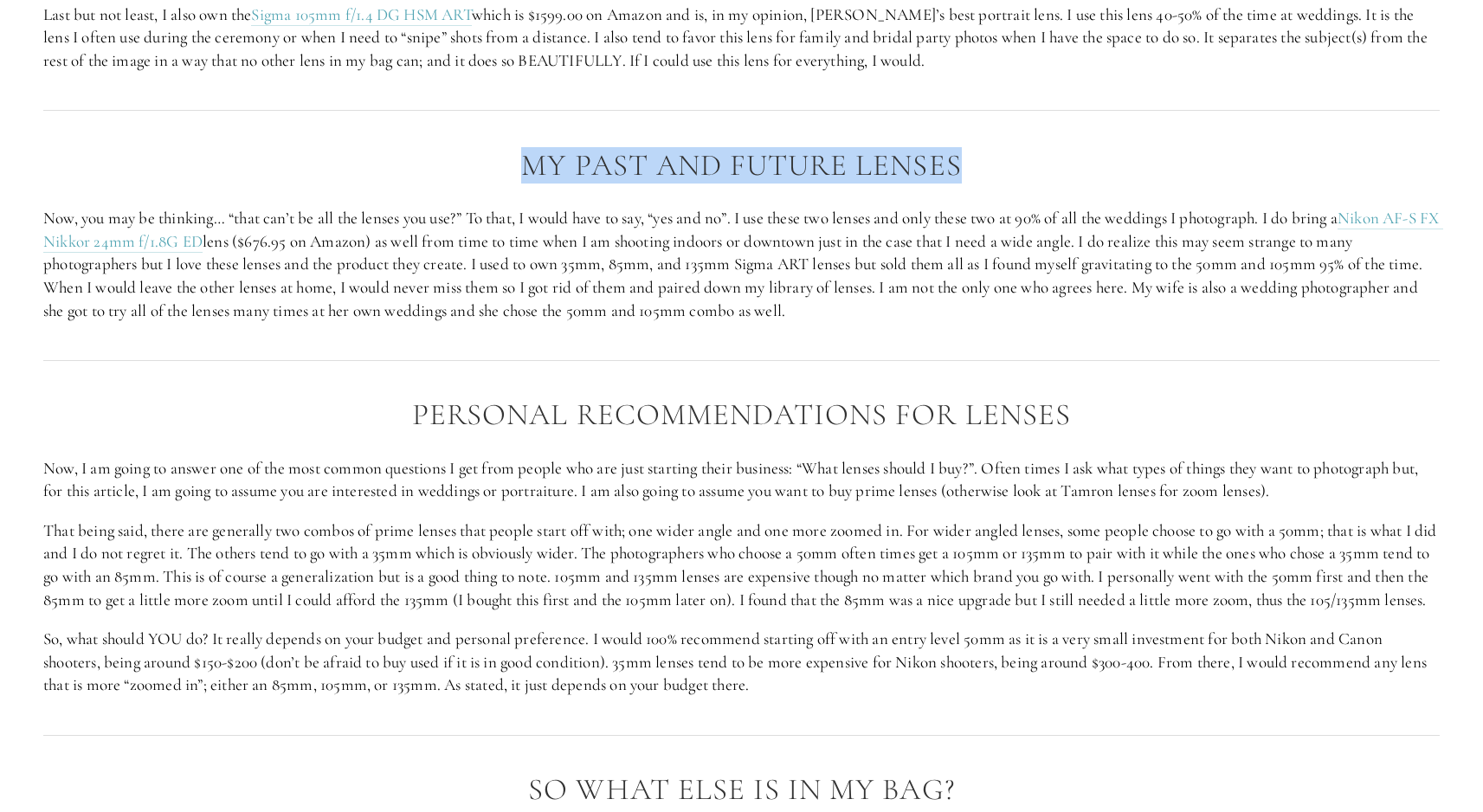
drag, startPoint x: 509, startPoint y: 160, endPoint x: 1036, endPoint y: 171, distance: 527.1
click at [1036, 171] on h2 "My Past and Future Lenses" at bounding box center [742, 165] width 1397 height 33
click at [1040, 171] on h2 "My Past and Future Lenses" at bounding box center [742, 165] width 1397 height 33
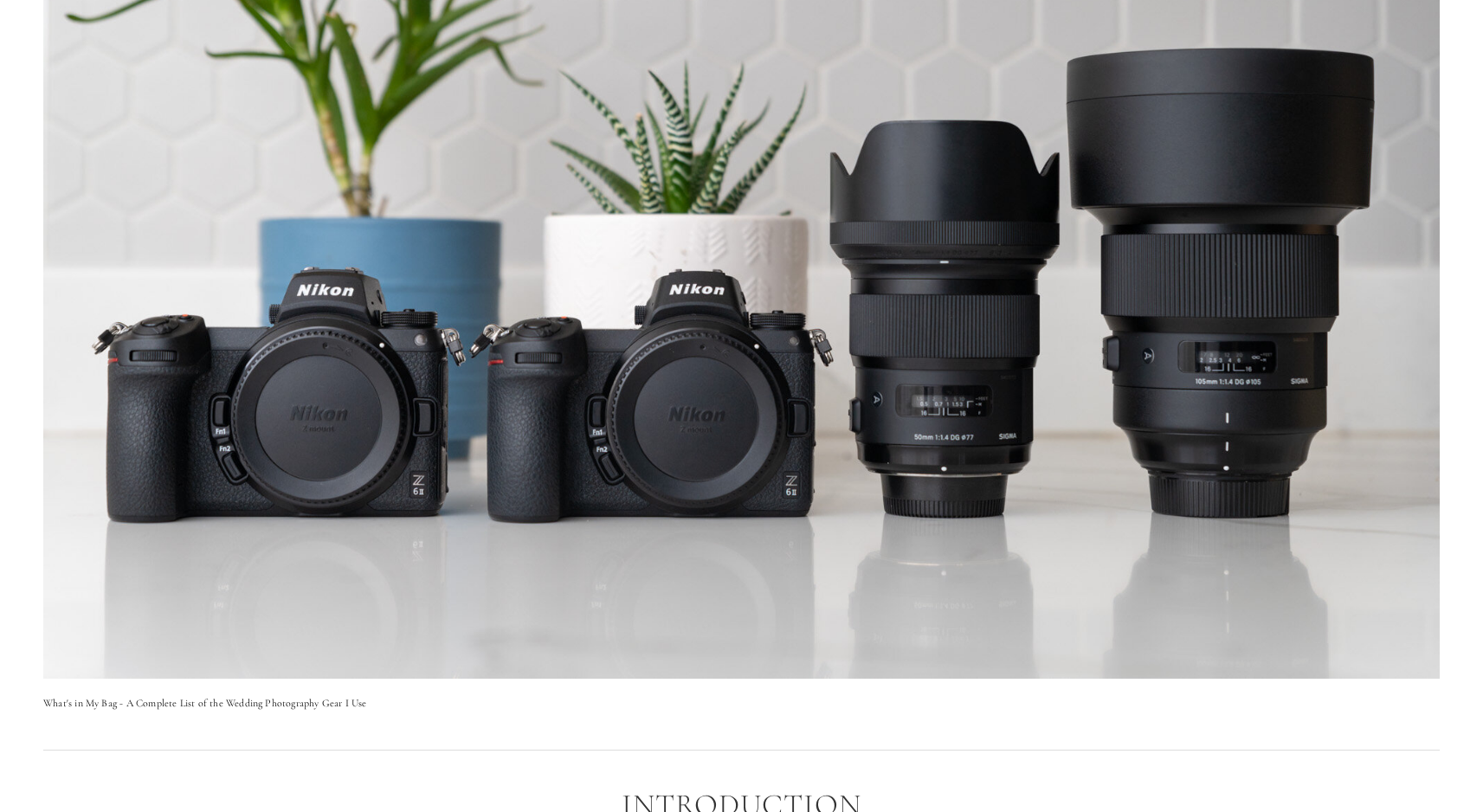
scroll to position [0, 0]
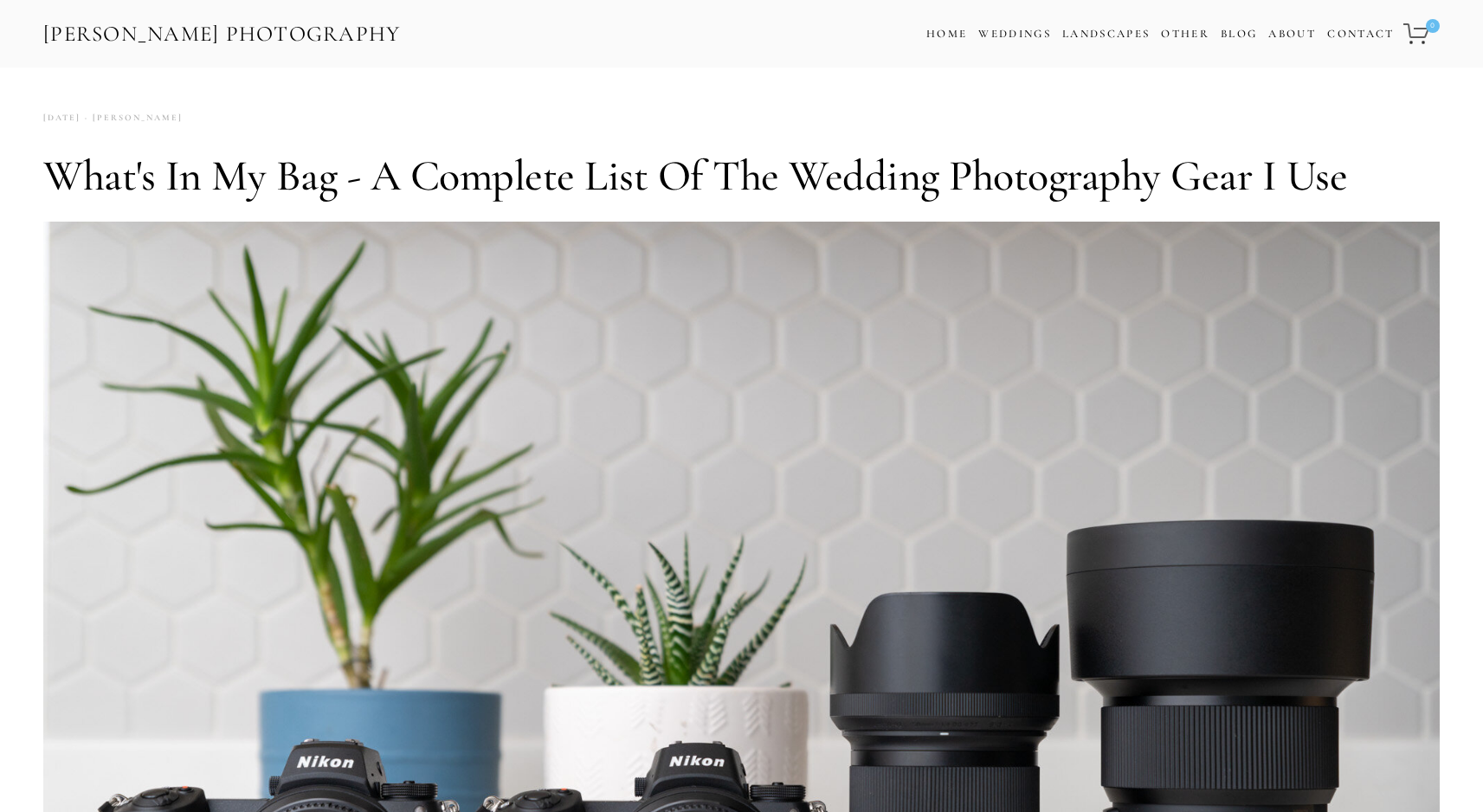
click at [617, 192] on h1 "What's in My Bag - A Complete List of the Wedding Photography Gear I Use" at bounding box center [742, 176] width 1397 height 52
